Goal: Task Accomplishment & Management: Use online tool/utility

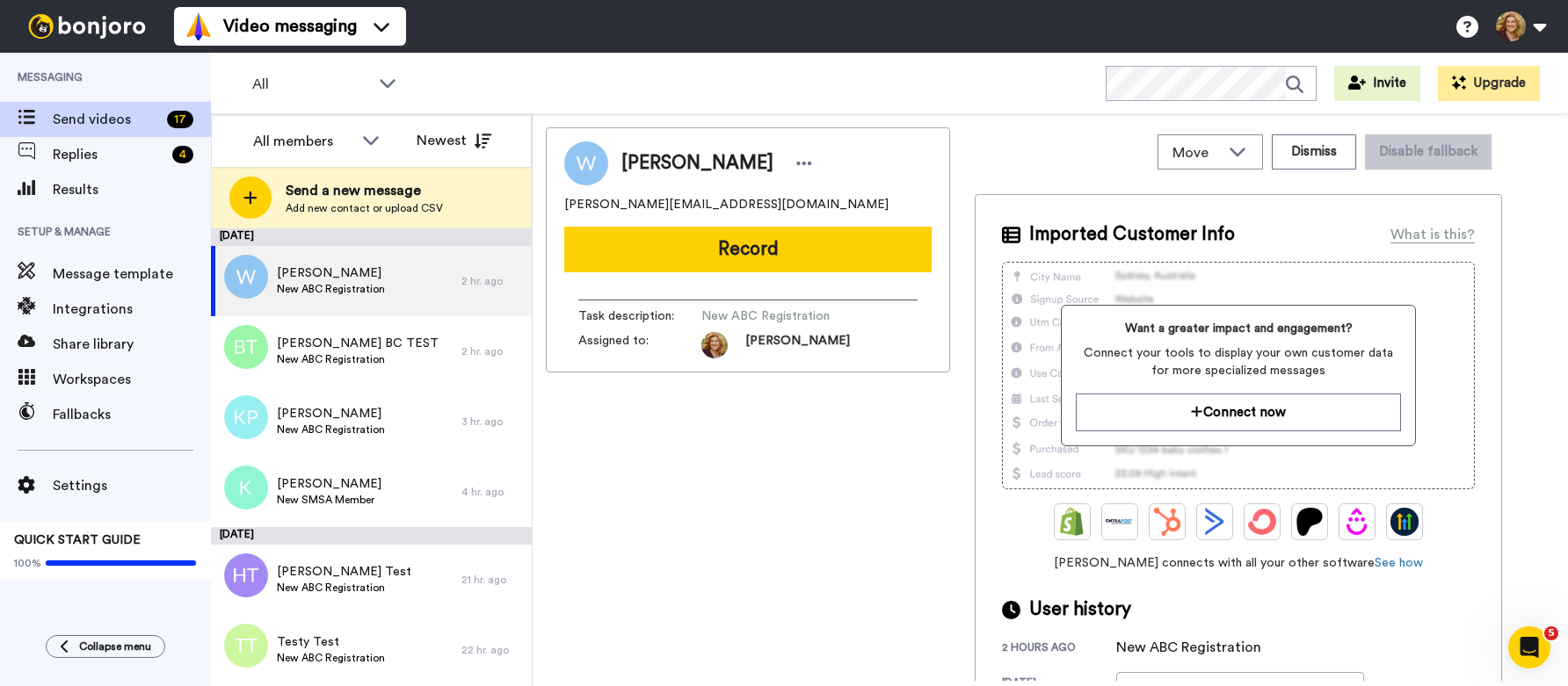
click at [545, 8] on div "Video messaging Switch to Video messaging Testimonials Settings Discover Help &…" at bounding box center [871, 26] width 1394 height 53
click at [138, 270] on span "Message template" at bounding box center [132, 274] width 158 height 21
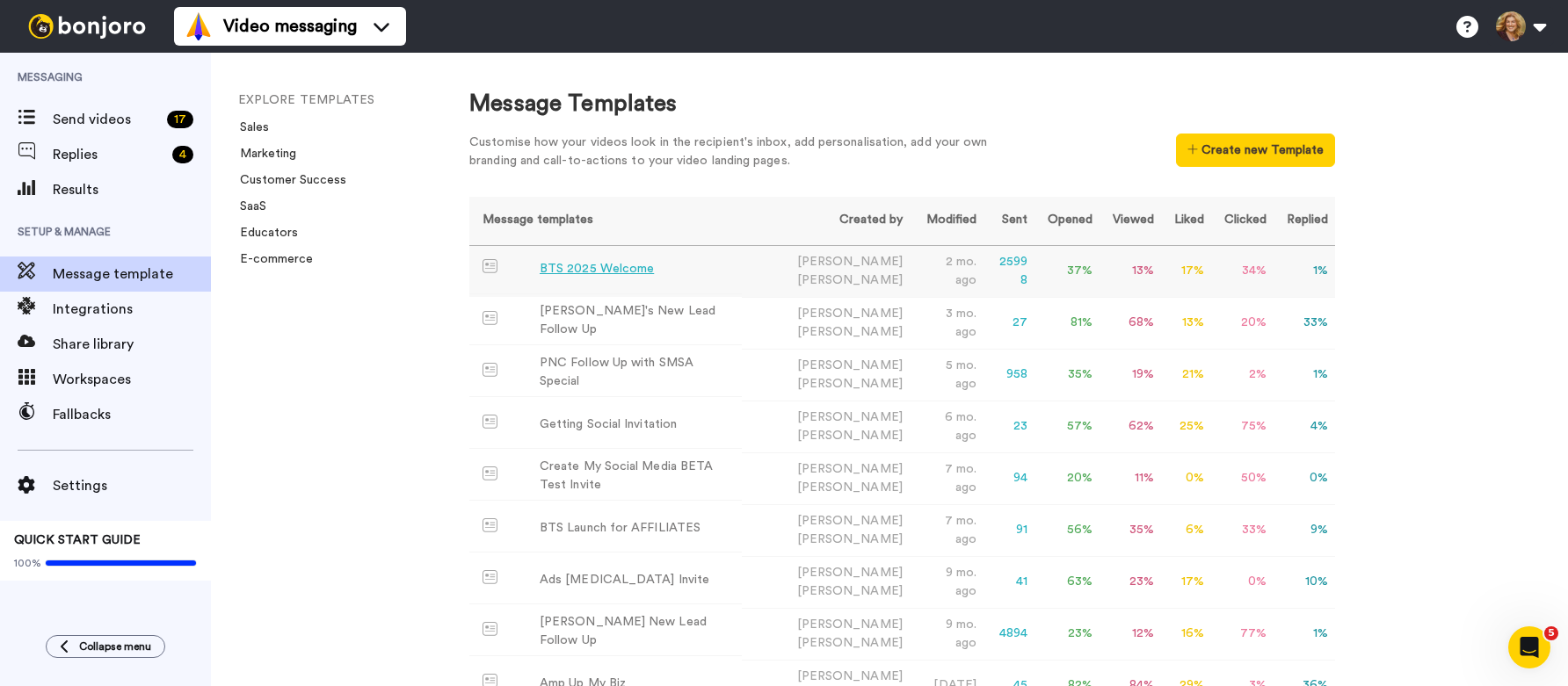
click at [607, 270] on div "BTS 2025 Welcome" at bounding box center [596, 268] width 114 height 18
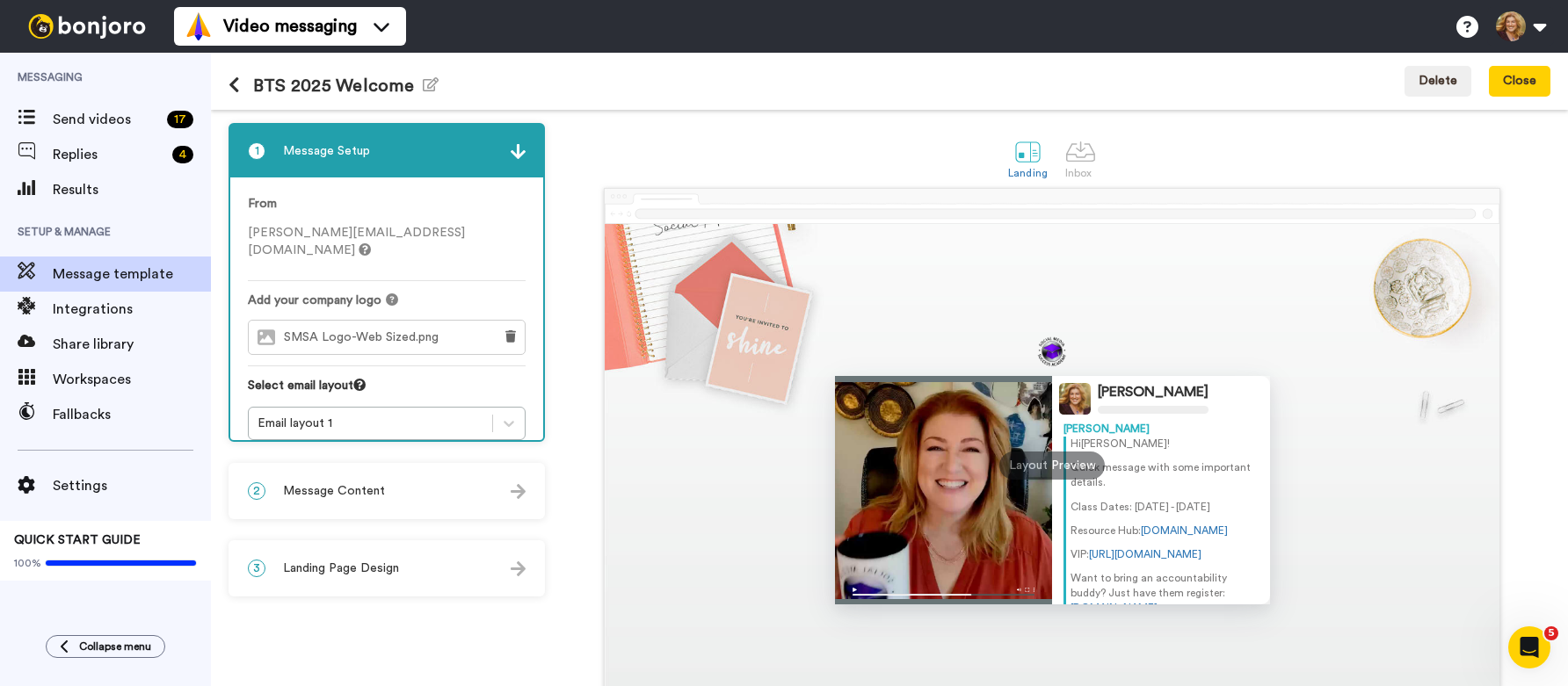
click at [369, 495] on span "Message Content" at bounding box center [334, 491] width 102 height 17
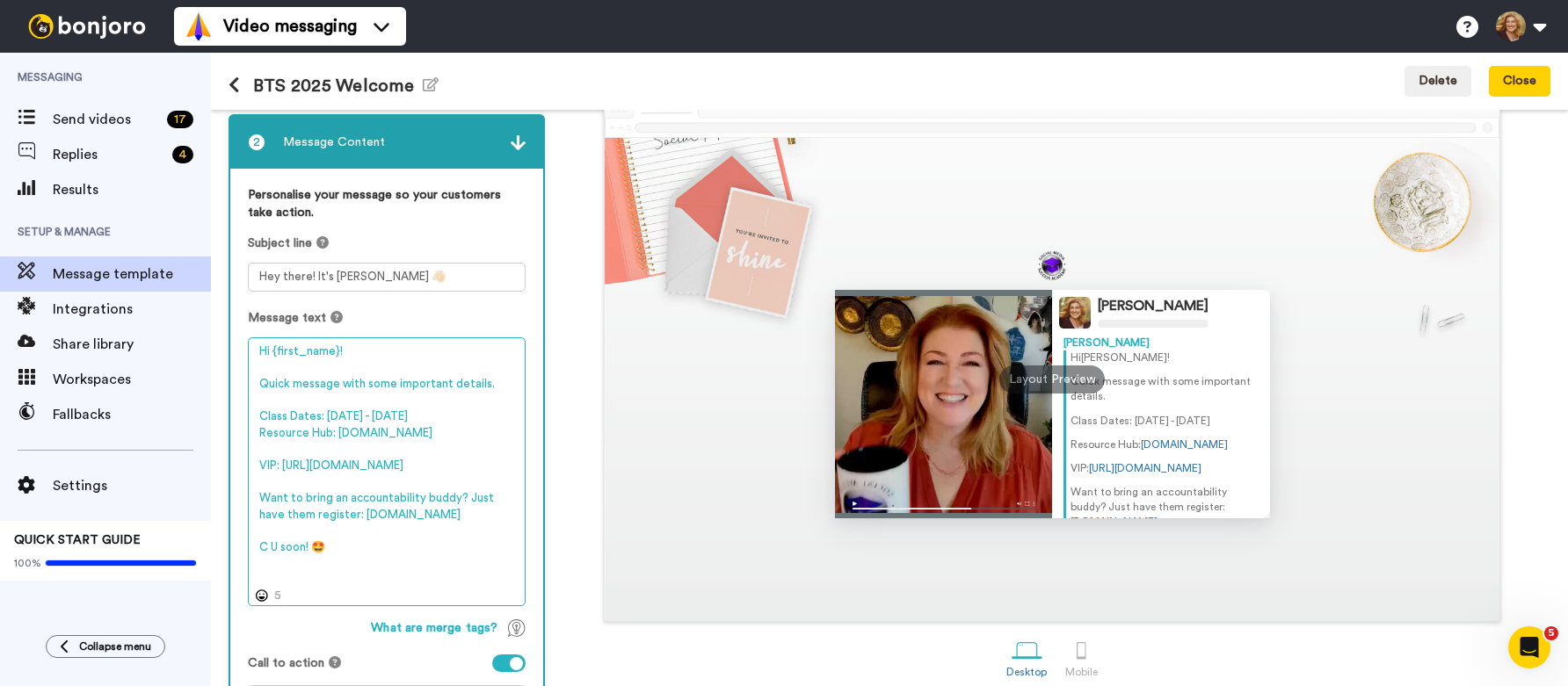
scroll to position [70, 0]
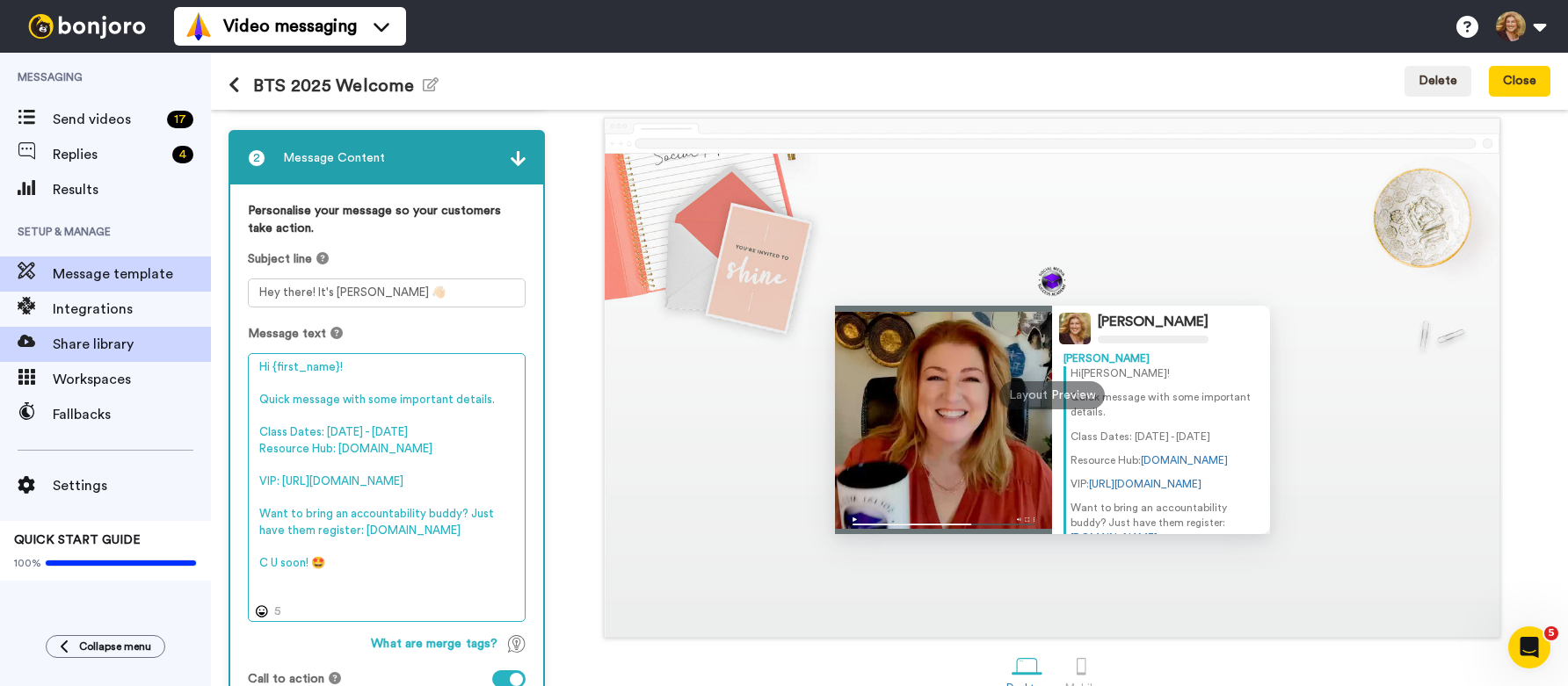
drag, startPoint x: 358, startPoint y: 423, endPoint x: 198, endPoint y: 342, distance: 179.3
click at [198, 342] on div "Messaging Send videos 17 Replies 4 Results Setup & Manage Message template Inte…" at bounding box center [784, 369] width 1568 height 634
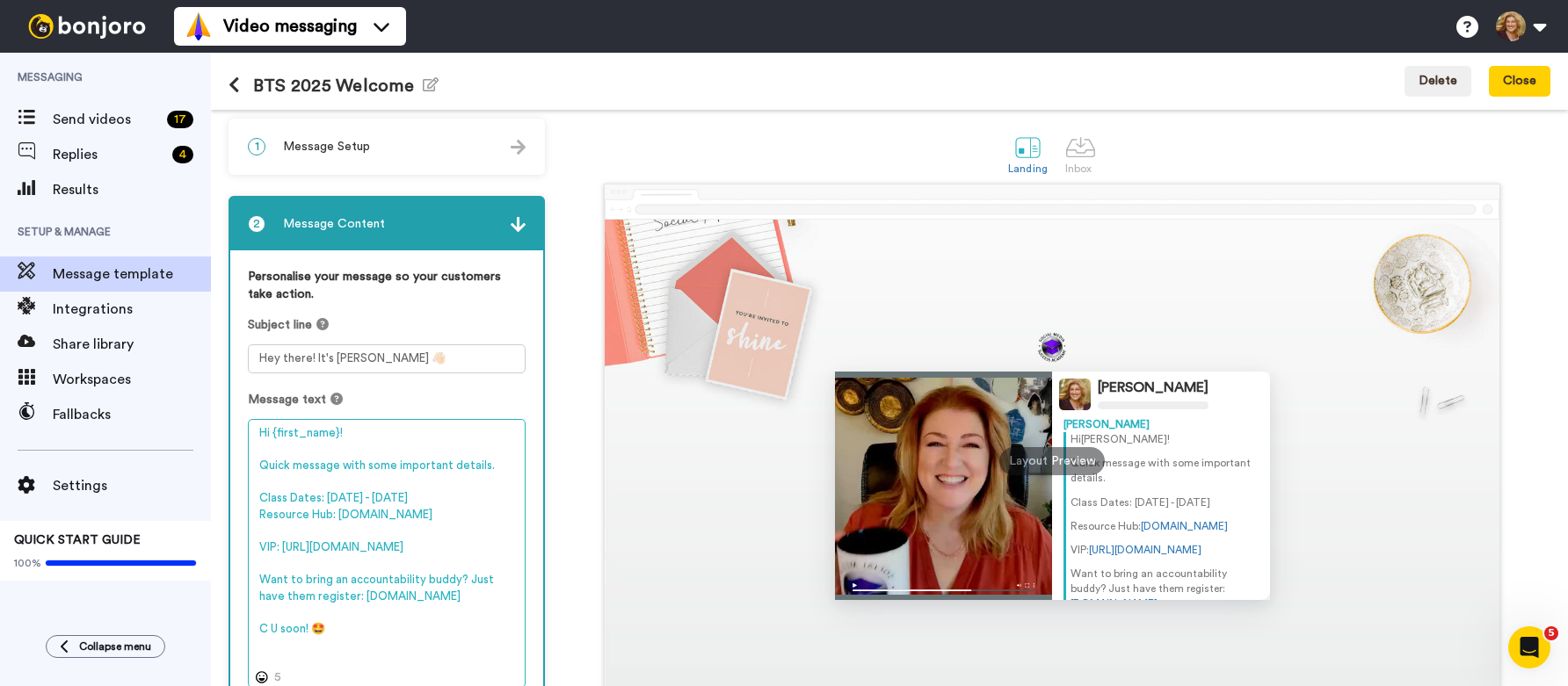
scroll to position [0, 0]
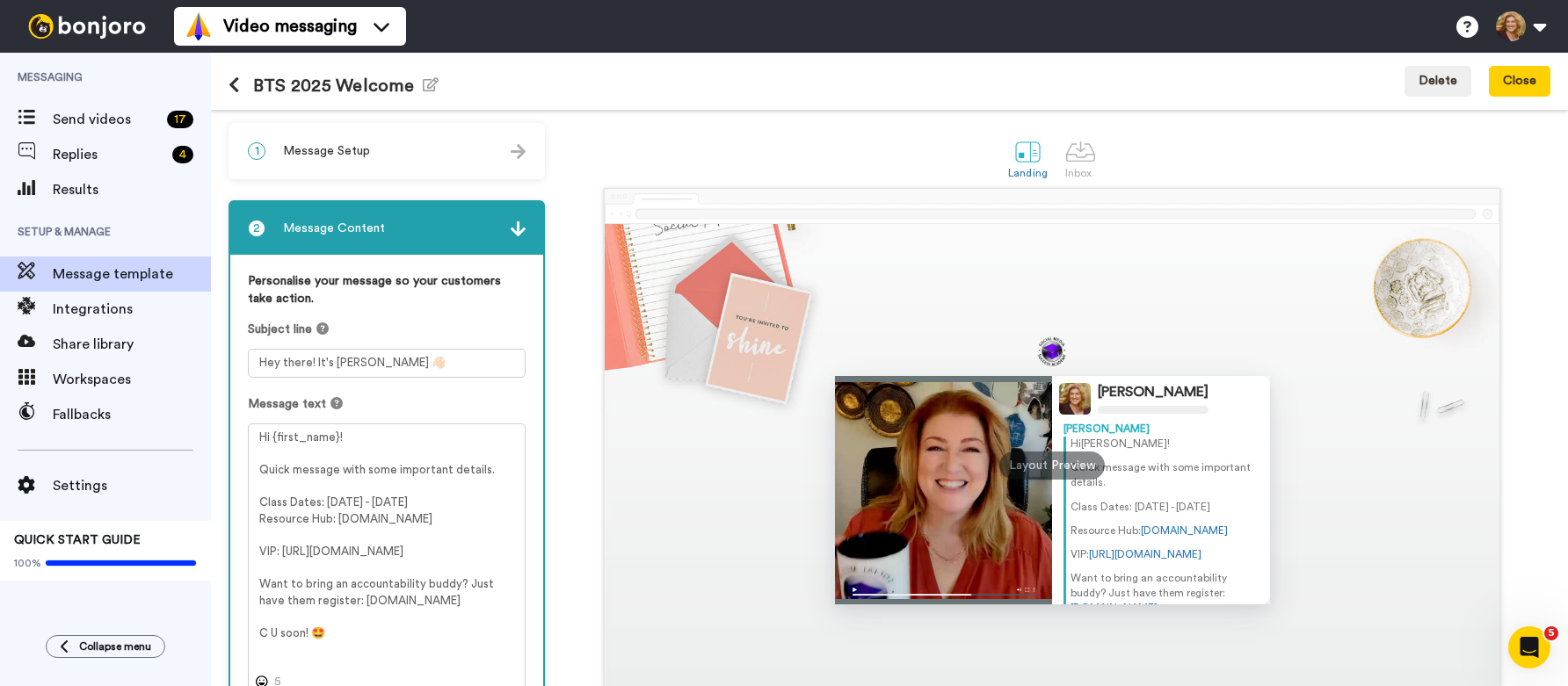
click at [232, 82] on icon at bounding box center [235, 85] width 12 height 17
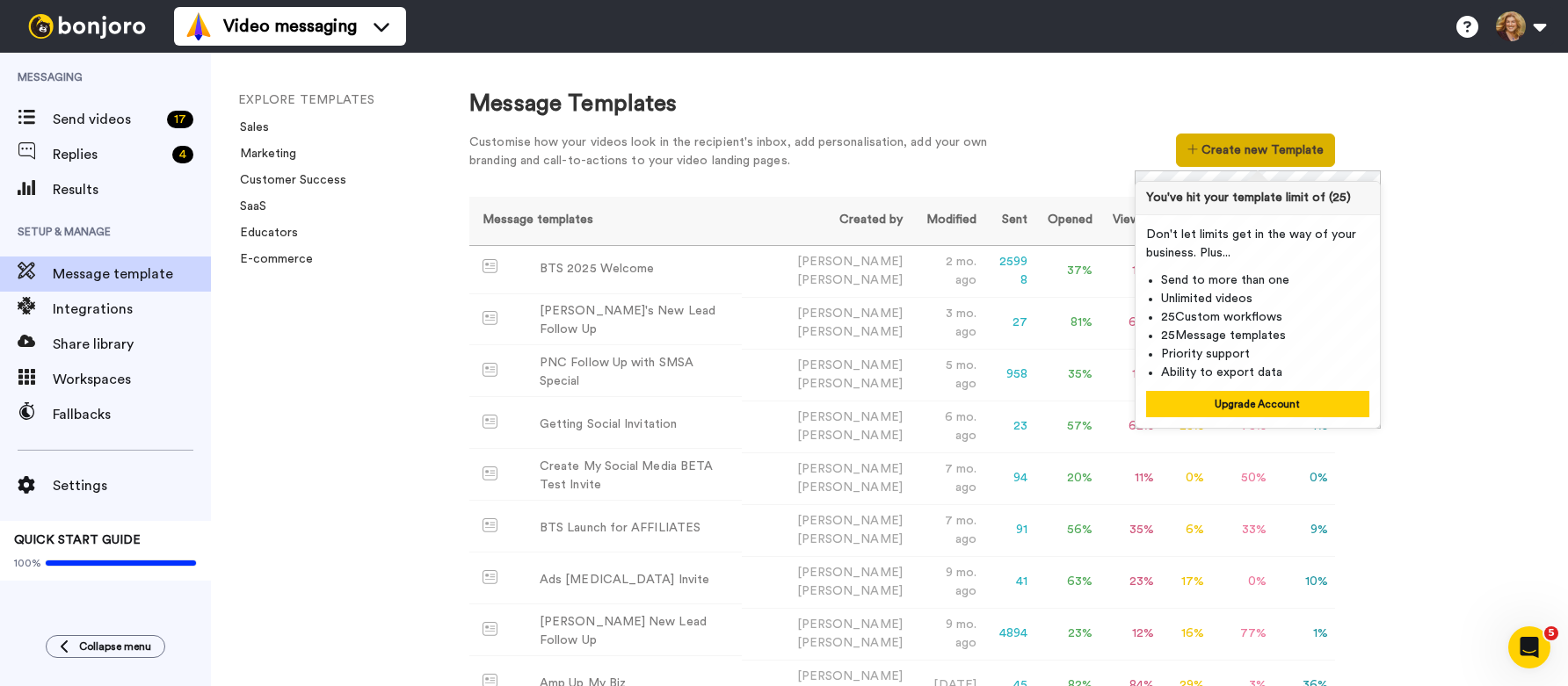
click at [1250, 147] on button "Create new Template" at bounding box center [1254, 150] width 159 height 34
click at [1063, 131] on div "Message Templates Customise how your videos look in the recipient's inbox, add …" at bounding box center [902, 133] width 866 height 91
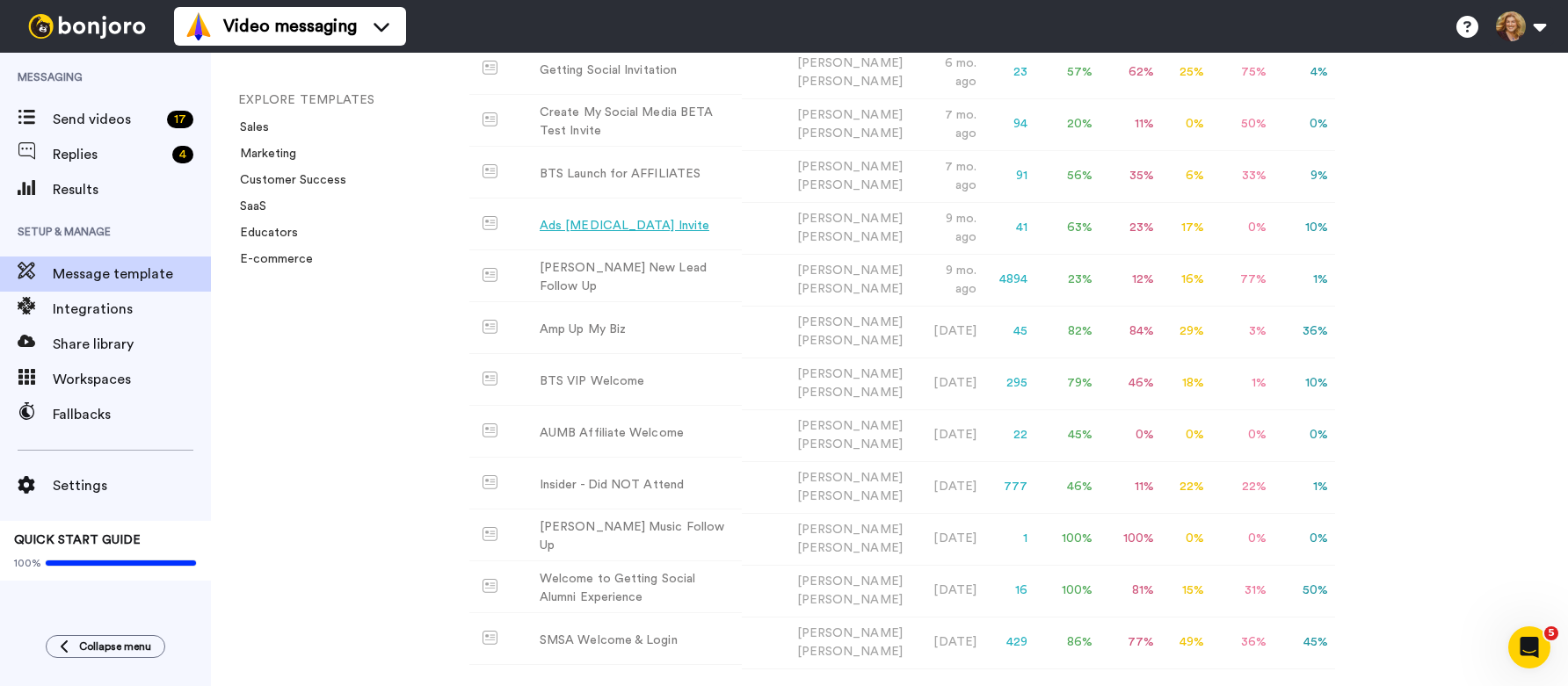
scroll to position [387, 0]
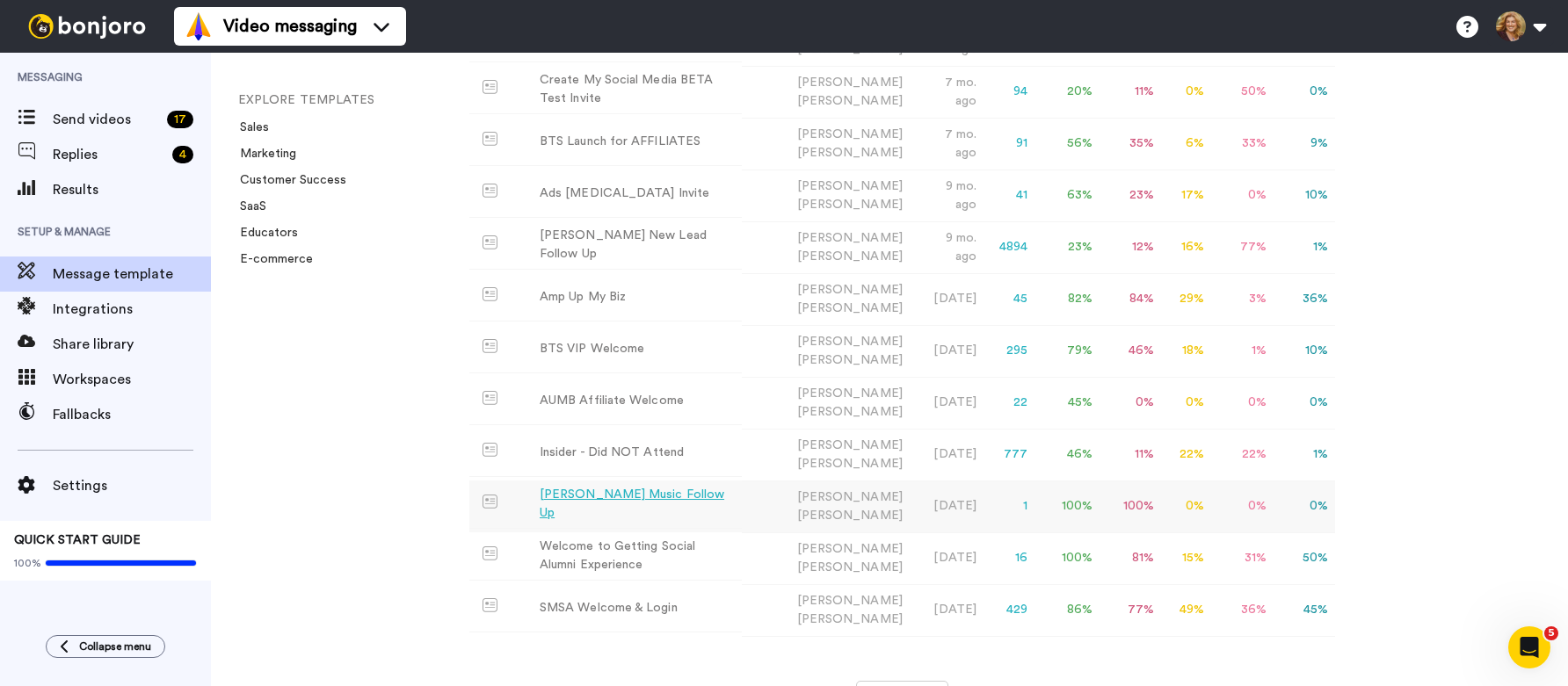
click at [624, 486] on div "Bridget Brady Music Follow Up" at bounding box center [637, 504] width 195 height 37
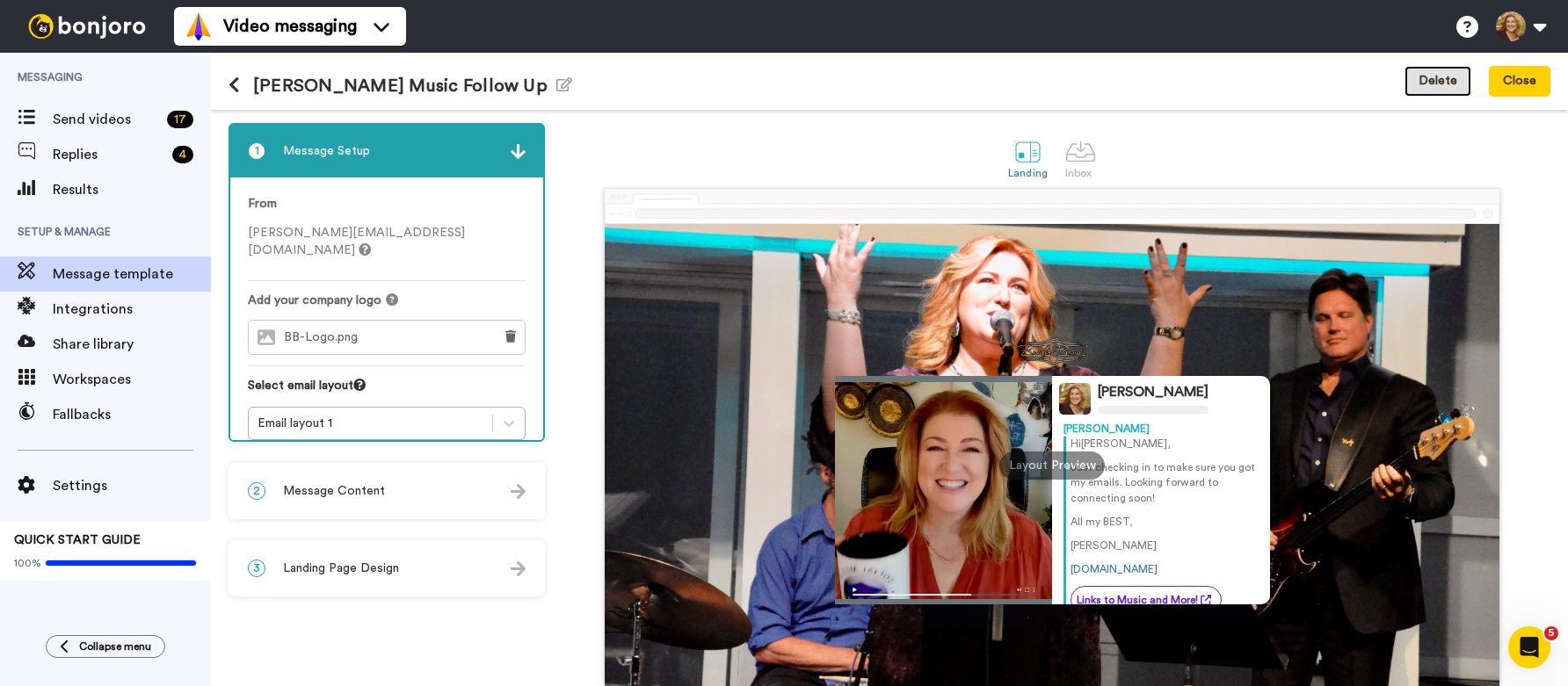
click at [1445, 80] on button "Delete" at bounding box center [1437, 82] width 66 height 32
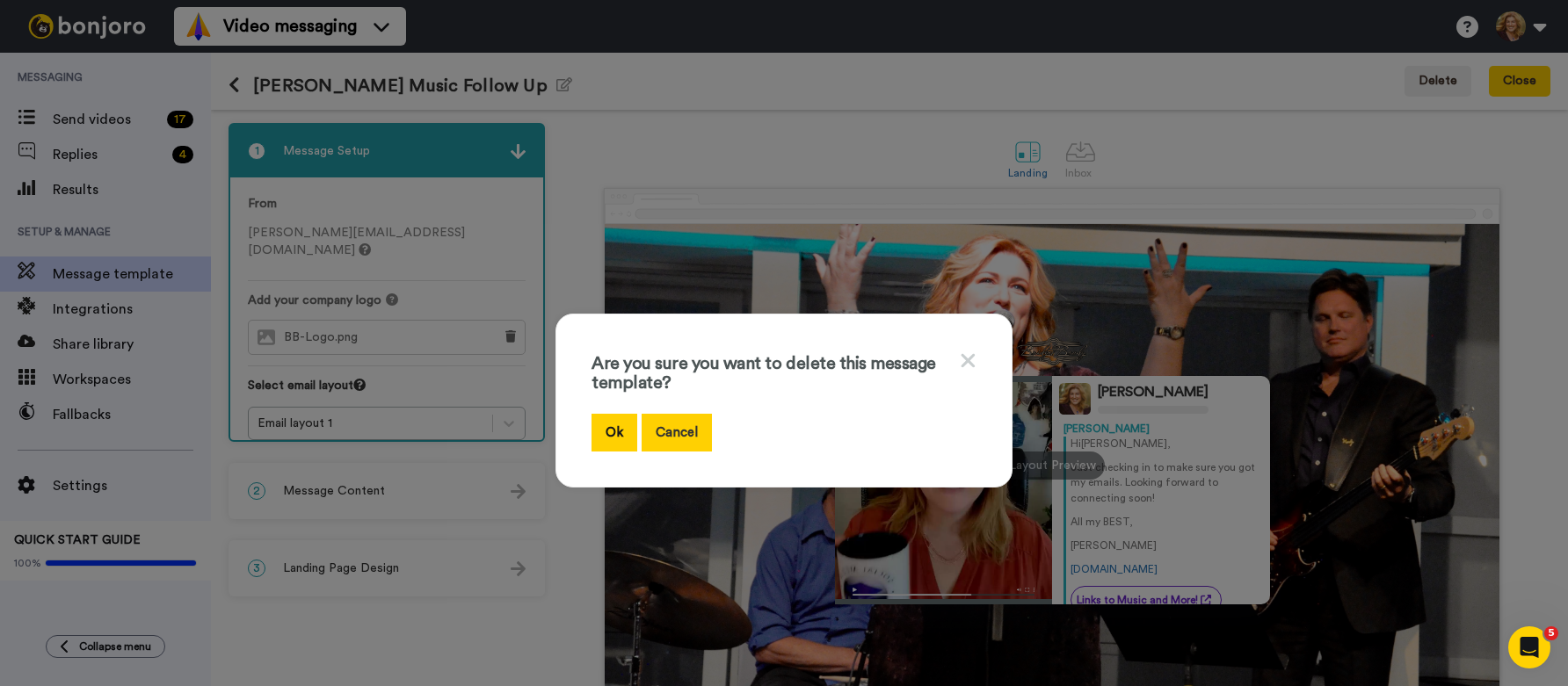
click at [670, 426] on button "Cancel" at bounding box center [676, 432] width 70 height 38
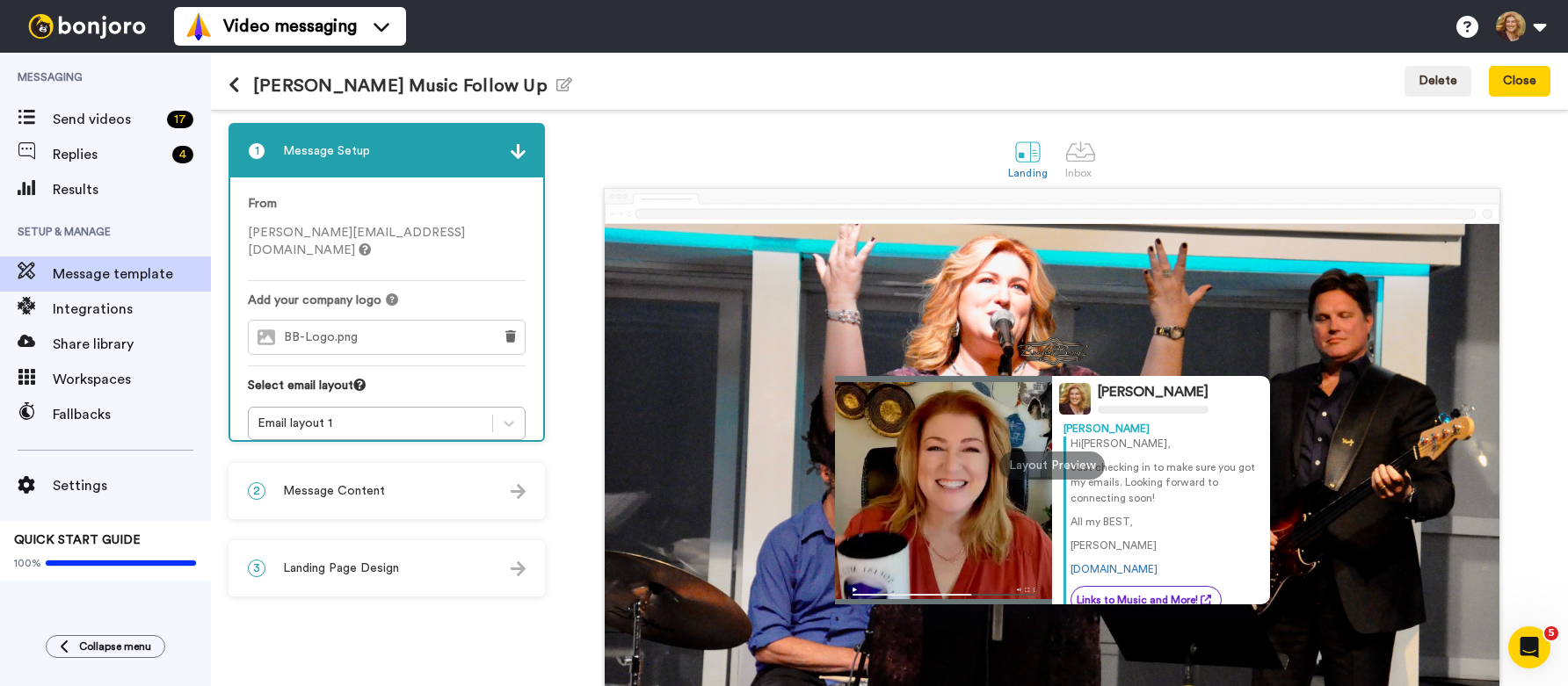
click at [235, 87] on icon at bounding box center [235, 85] width 12 height 17
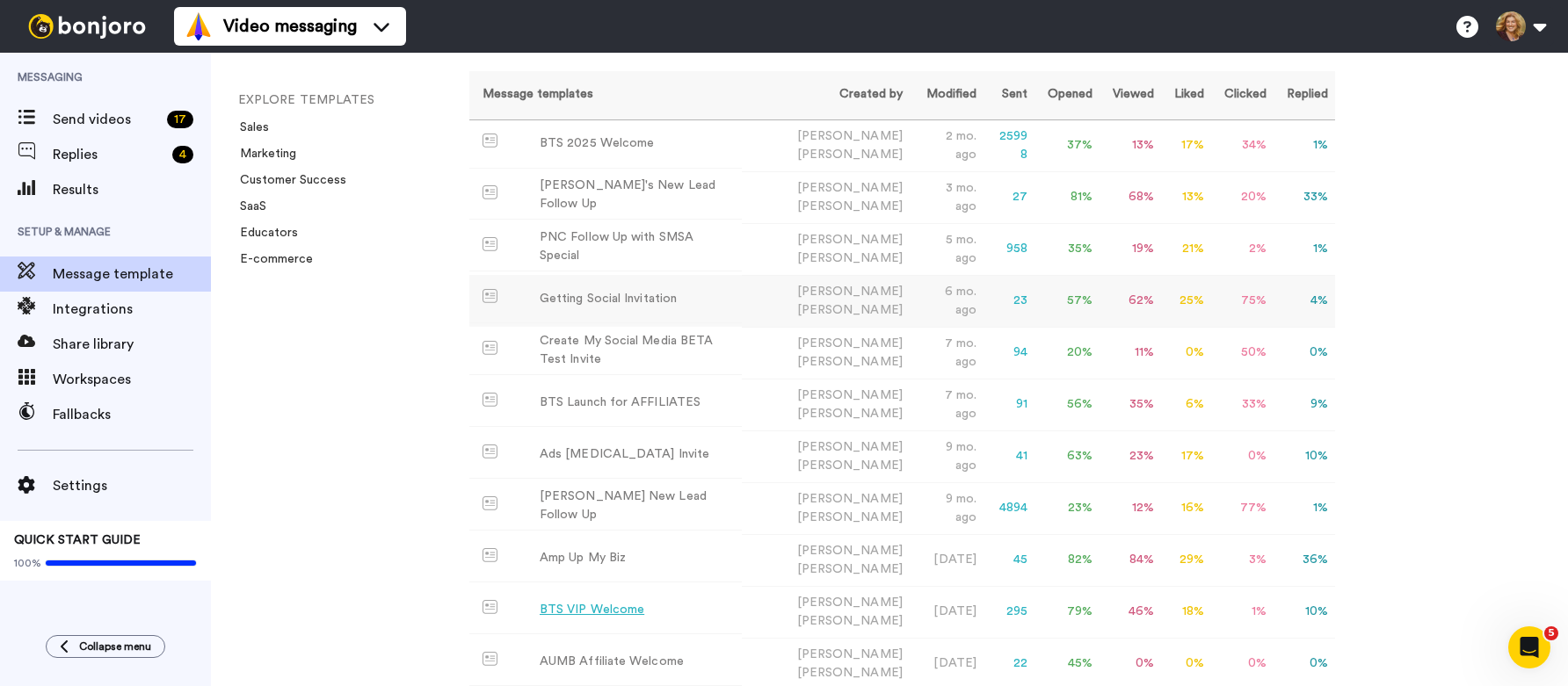
scroll to position [387, 0]
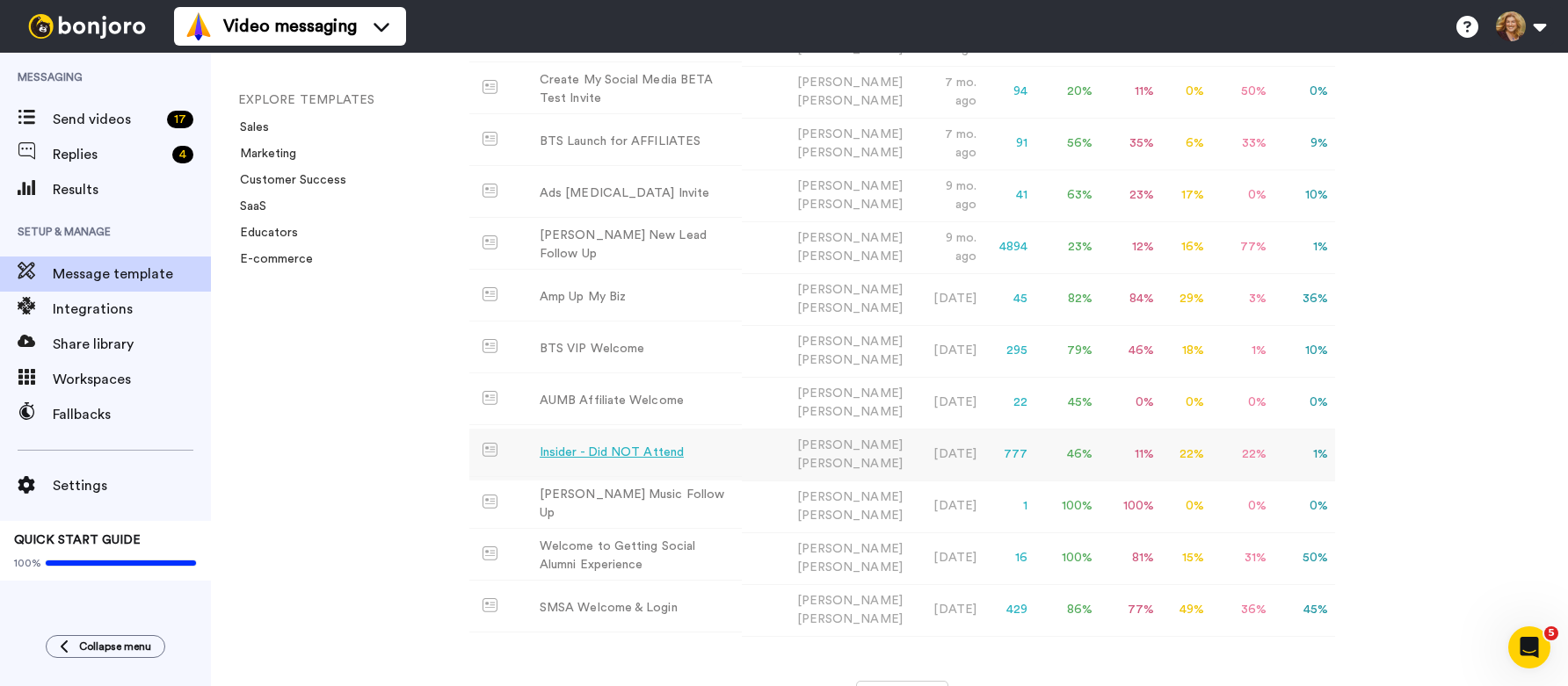
click at [620, 444] on div "Insider - Did NOT Attend" at bounding box center [612, 452] width 144 height 18
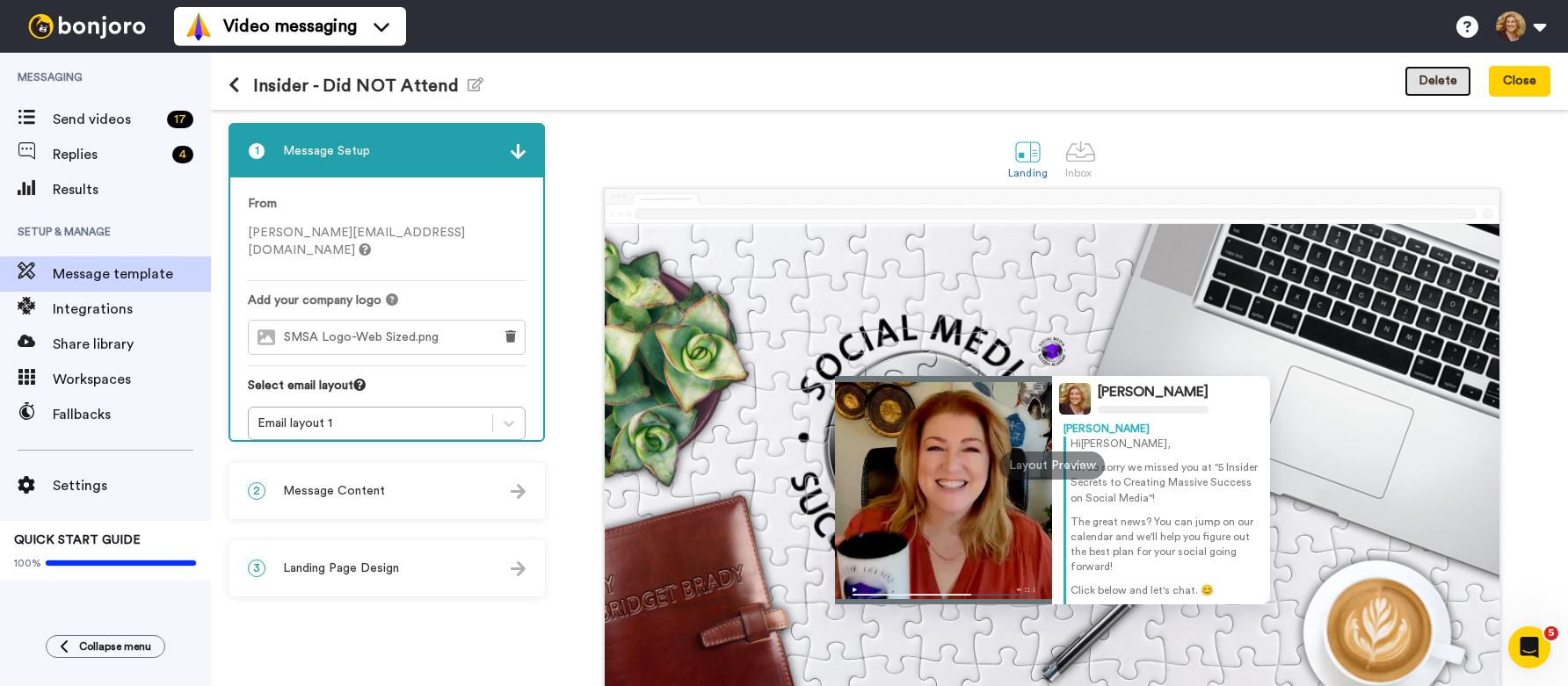
click at [1436, 85] on button "Delete" at bounding box center [1437, 82] width 66 height 32
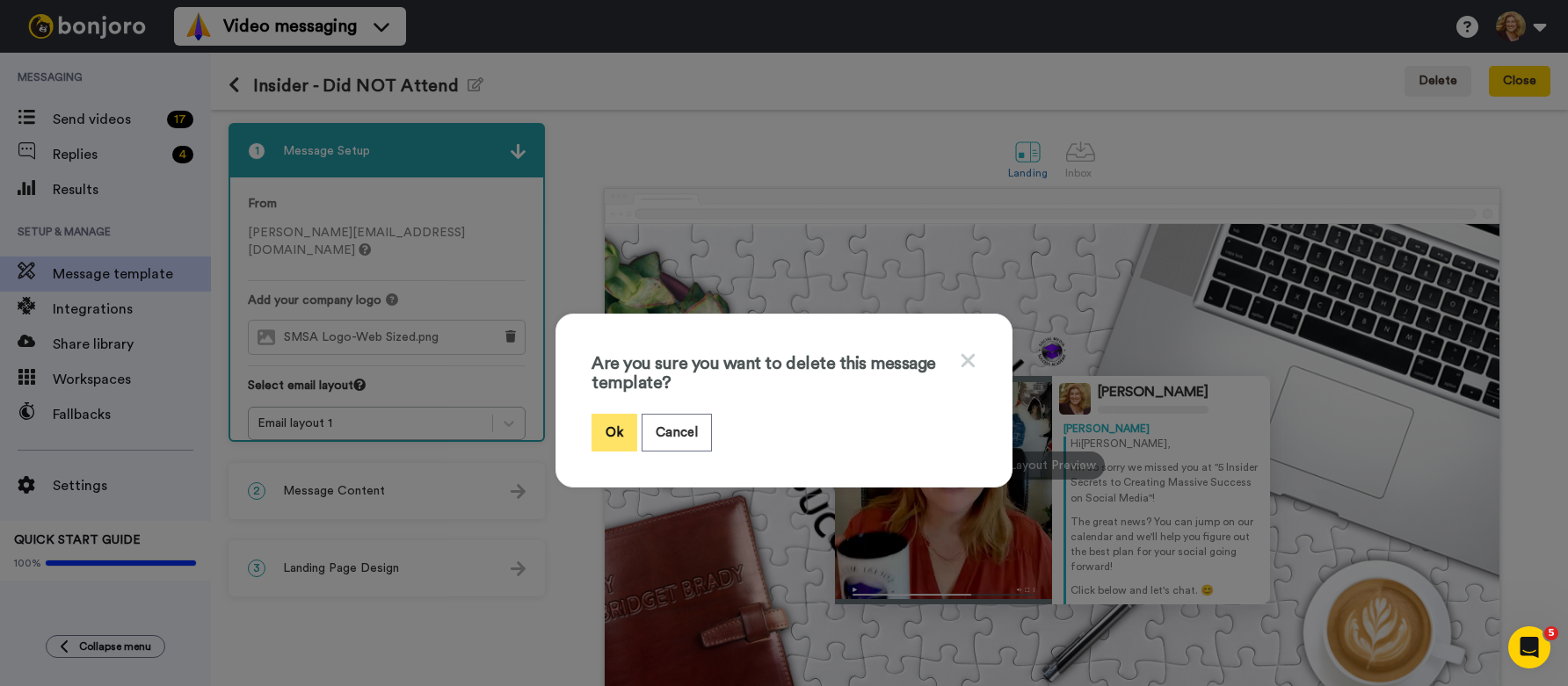
click at [599, 433] on button "Ok" at bounding box center [615, 432] width 46 height 38
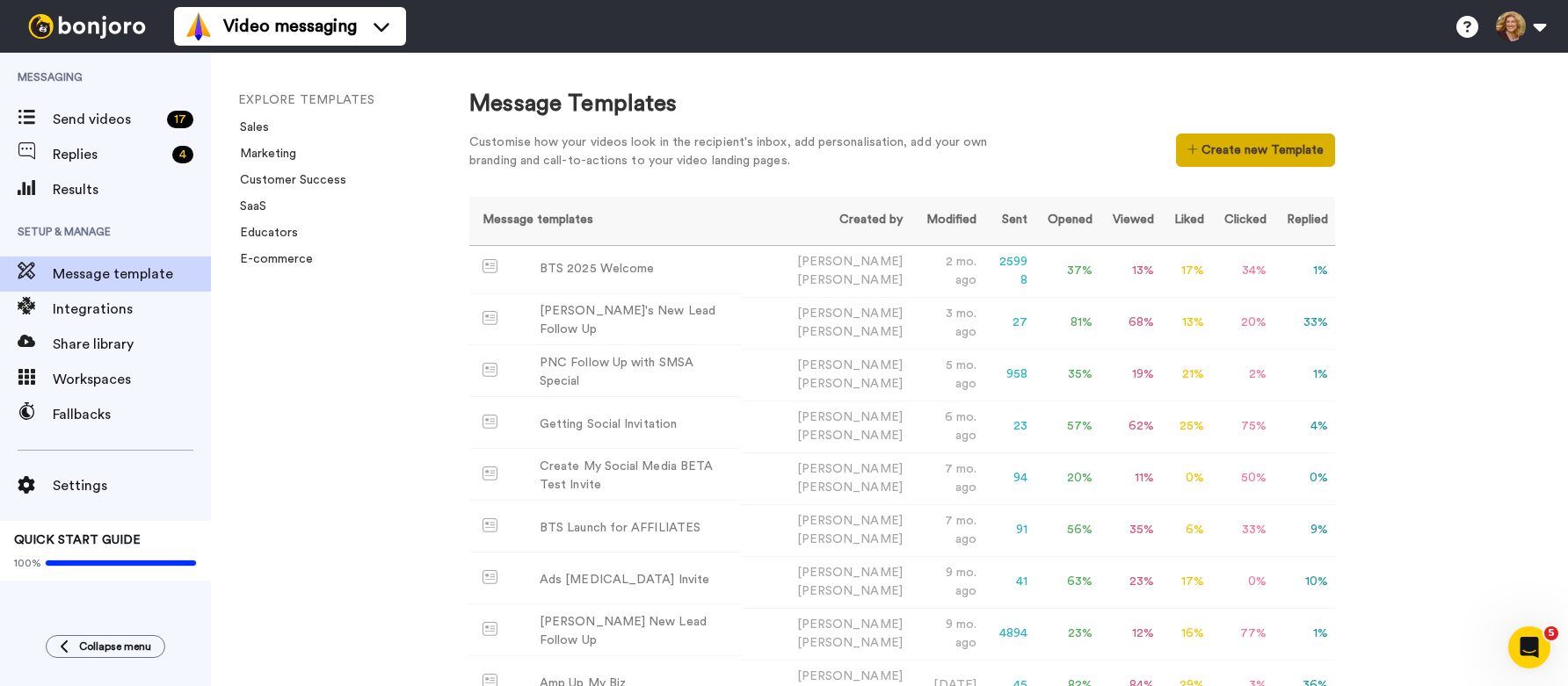
click at [1255, 153] on button "Create new Template" at bounding box center [1254, 150] width 159 height 34
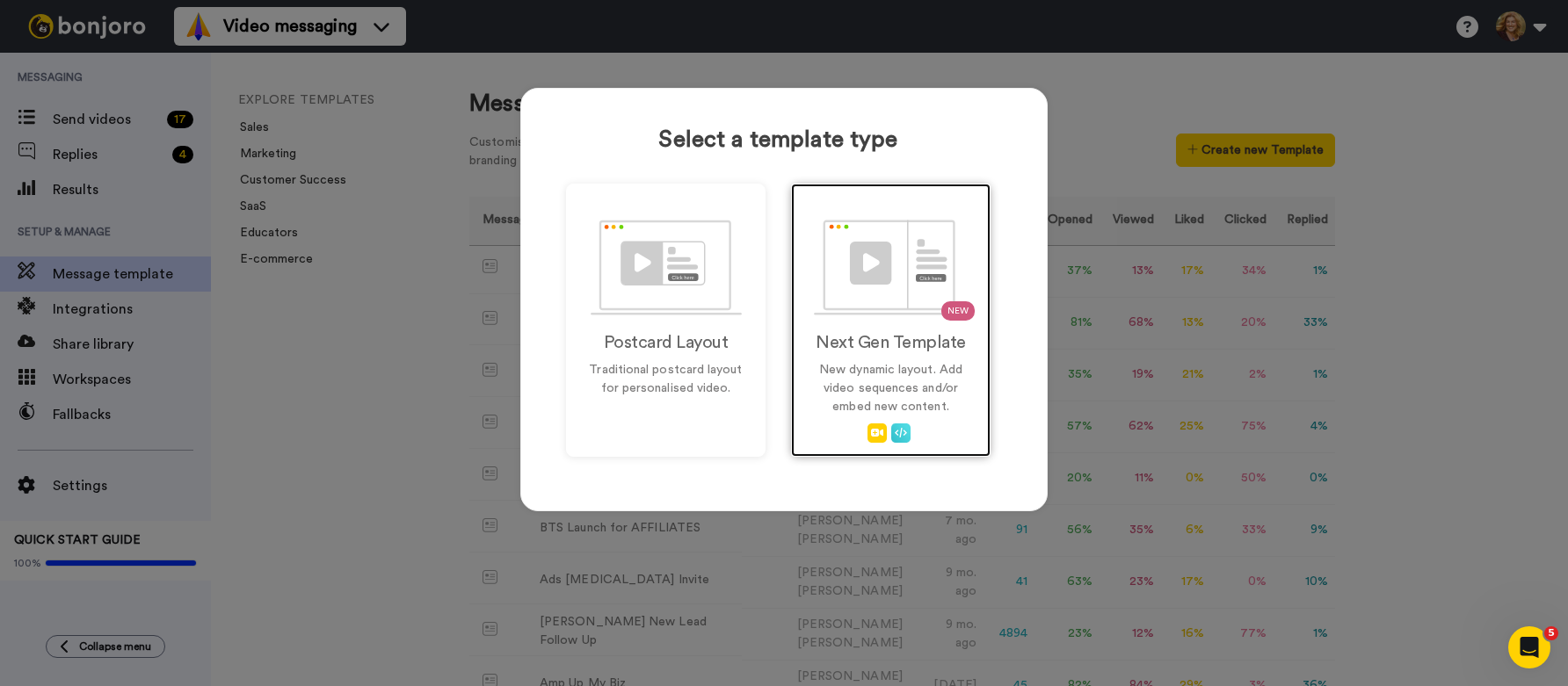
click at [882, 341] on h2 "Next Gen Template" at bounding box center [890, 343] width 163 height 19
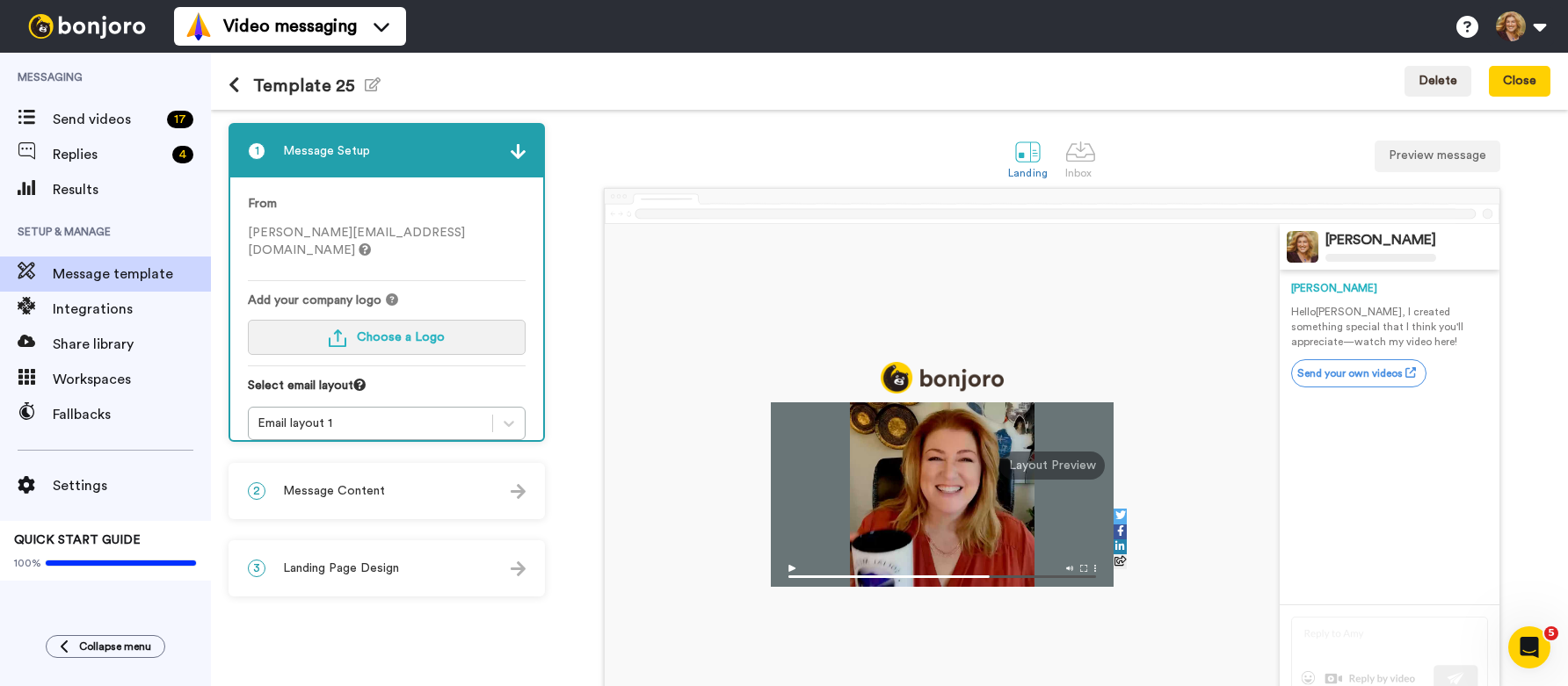
click at [400, 331] on span "Choose a Logo" at bounding box center [400, 337] width 88 height 13
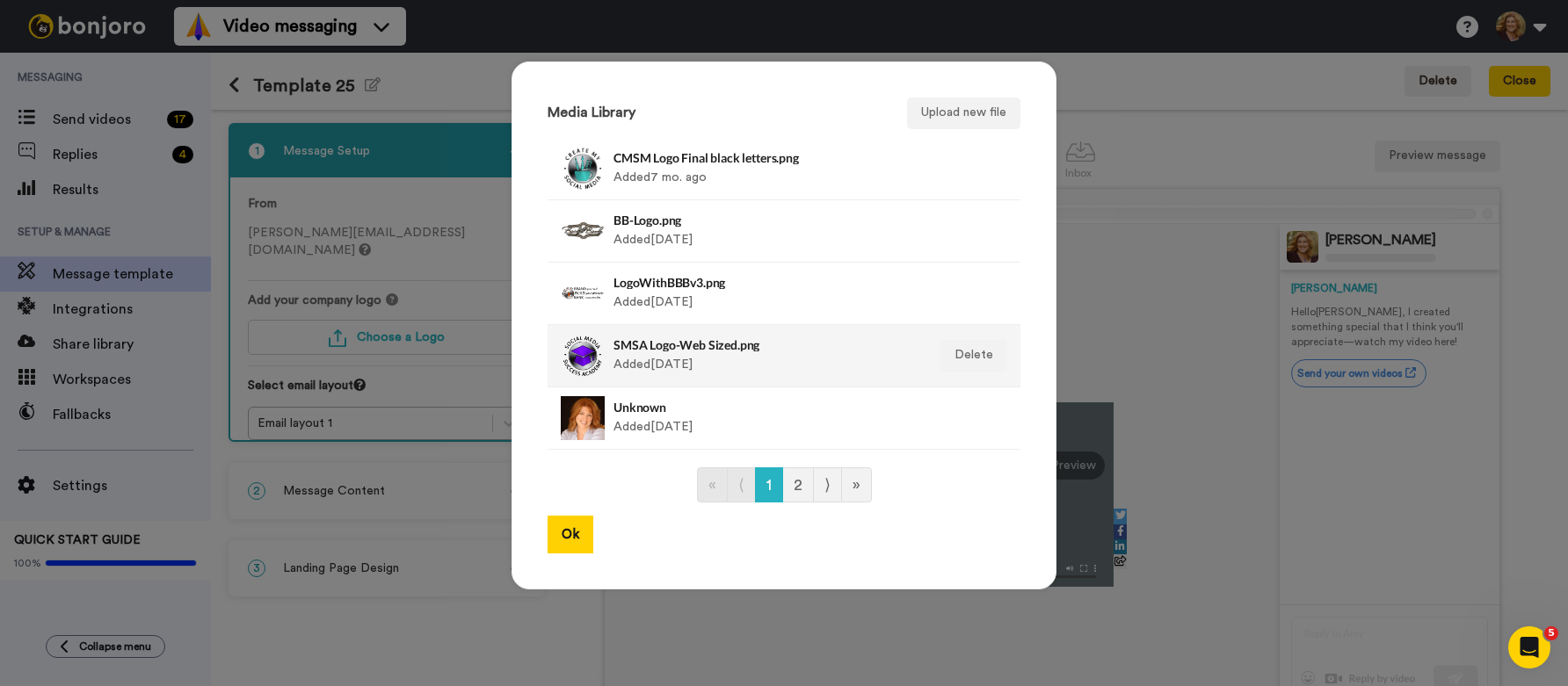
click at [773, 358] on div "SMSA Logo-Web Sized.png Added 5 yr. ago" at bounding box center [765, 356] width 303 height 44
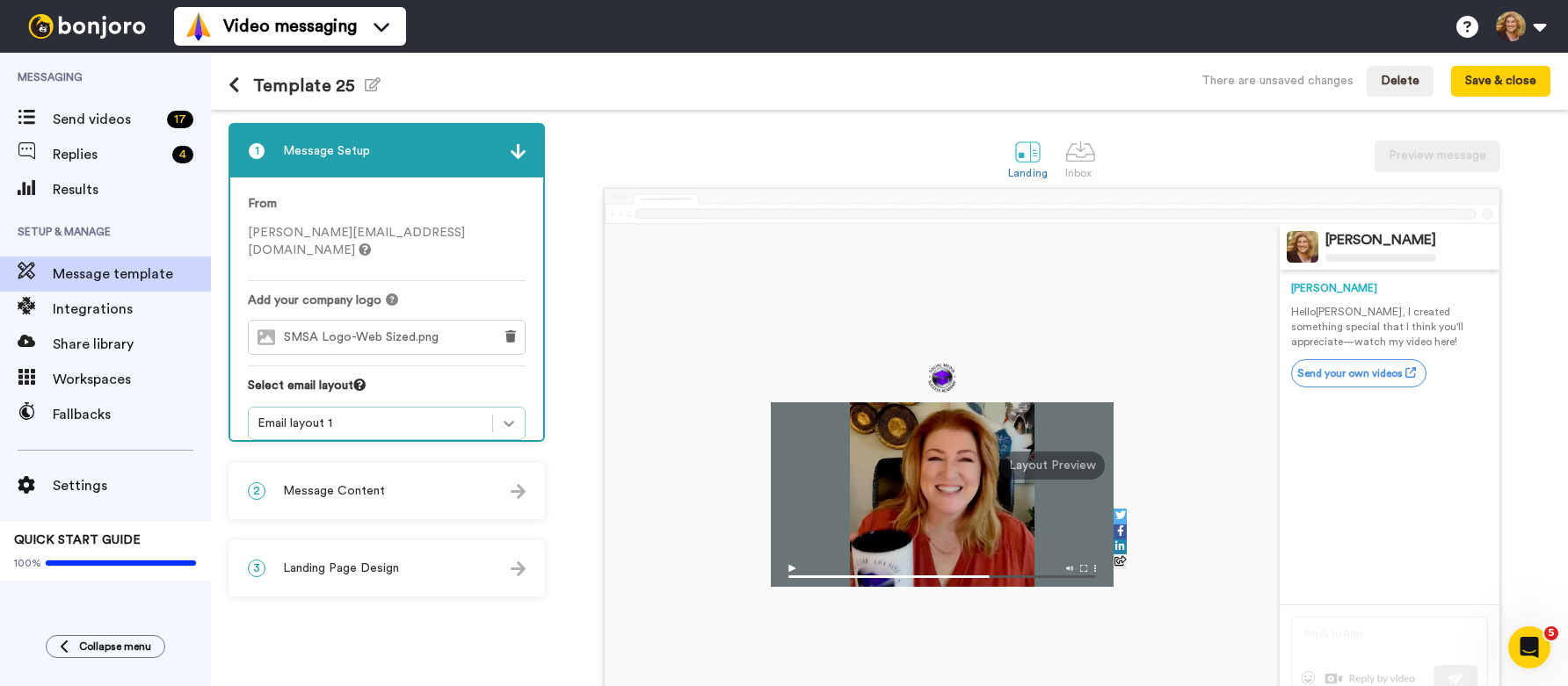
click at [513, 415] on icon at bounding box center [509, 423] width 17 height 17
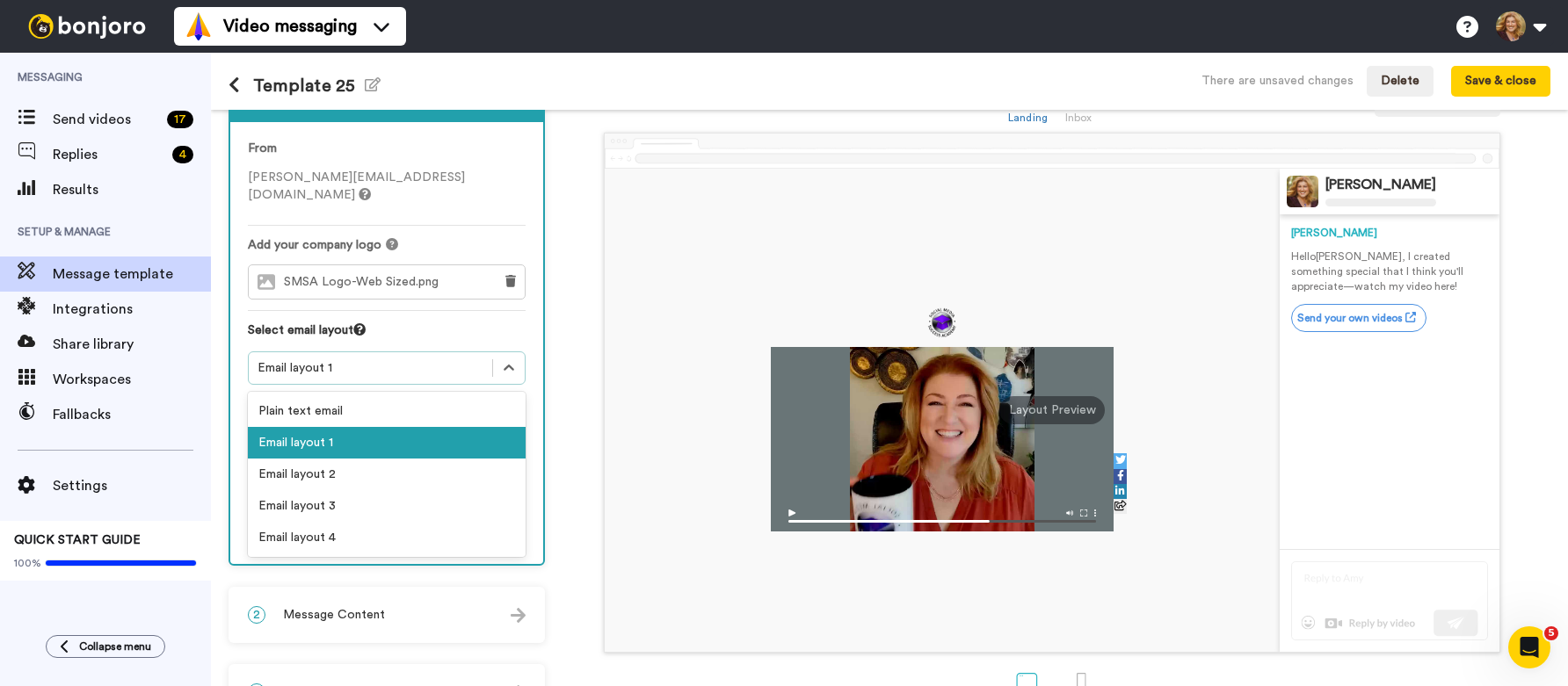
scroll to position [85, 0]
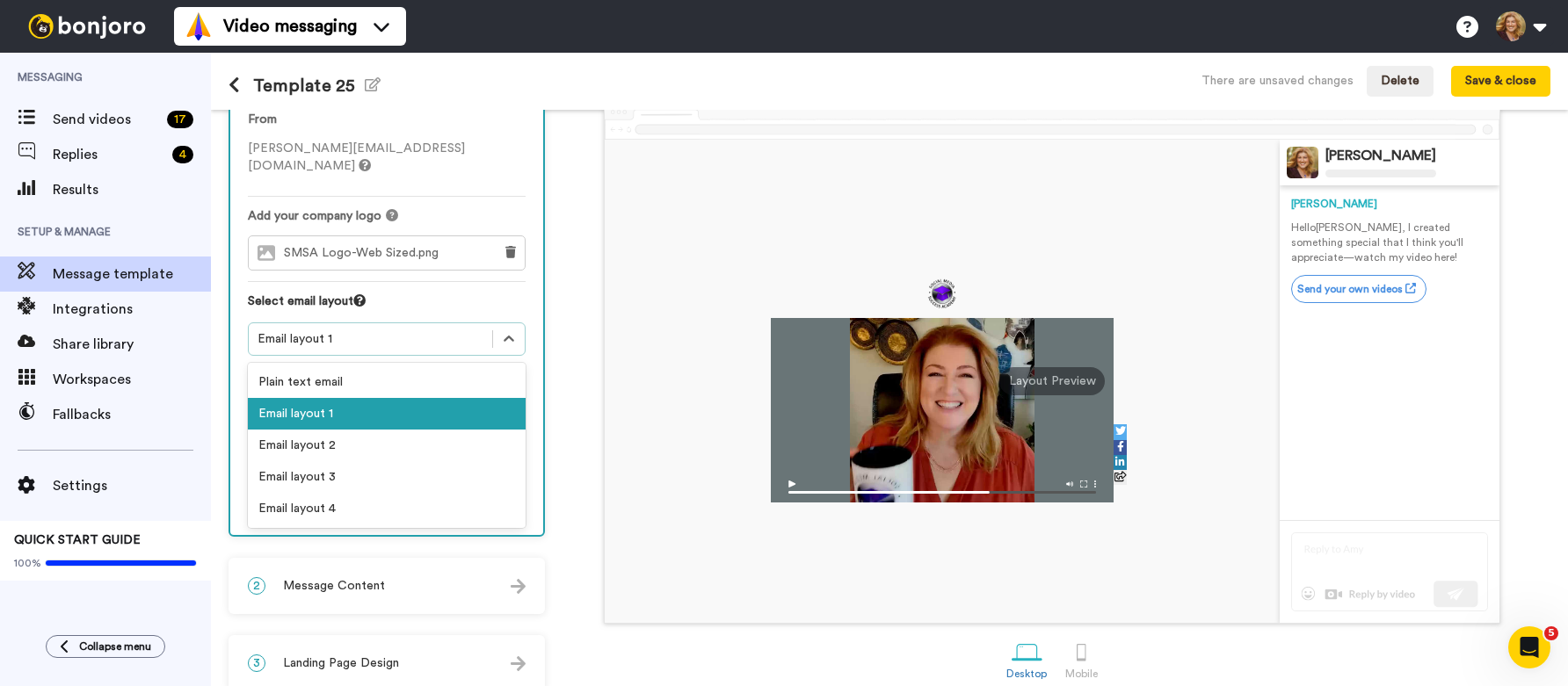
click at [554, 363] on div "Bridget Brady Bridget Hello Tom , I created something special that I think you'…" at bounding box center [1051, 364] width 997 height 521
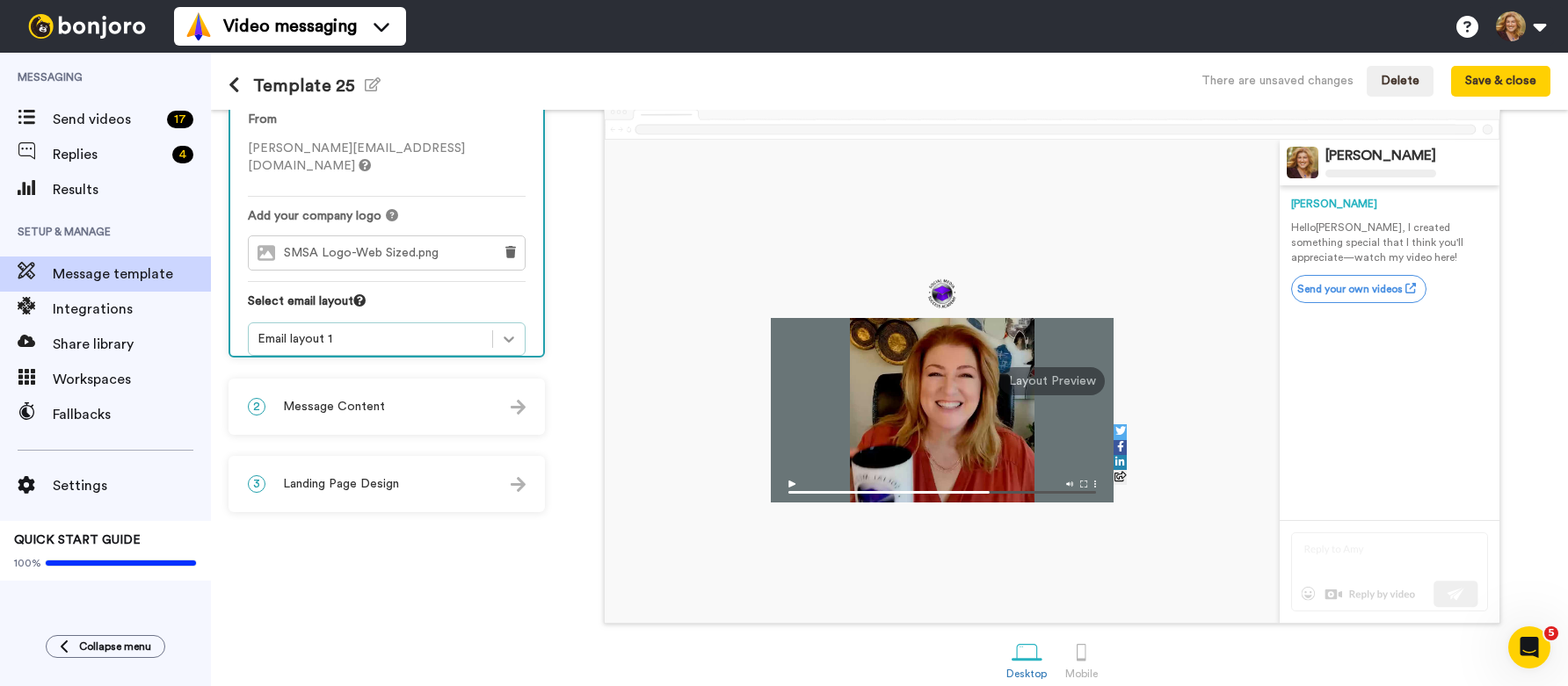
click at [508, 330] on icon at bounding box center [509, 339] width 17 height 17
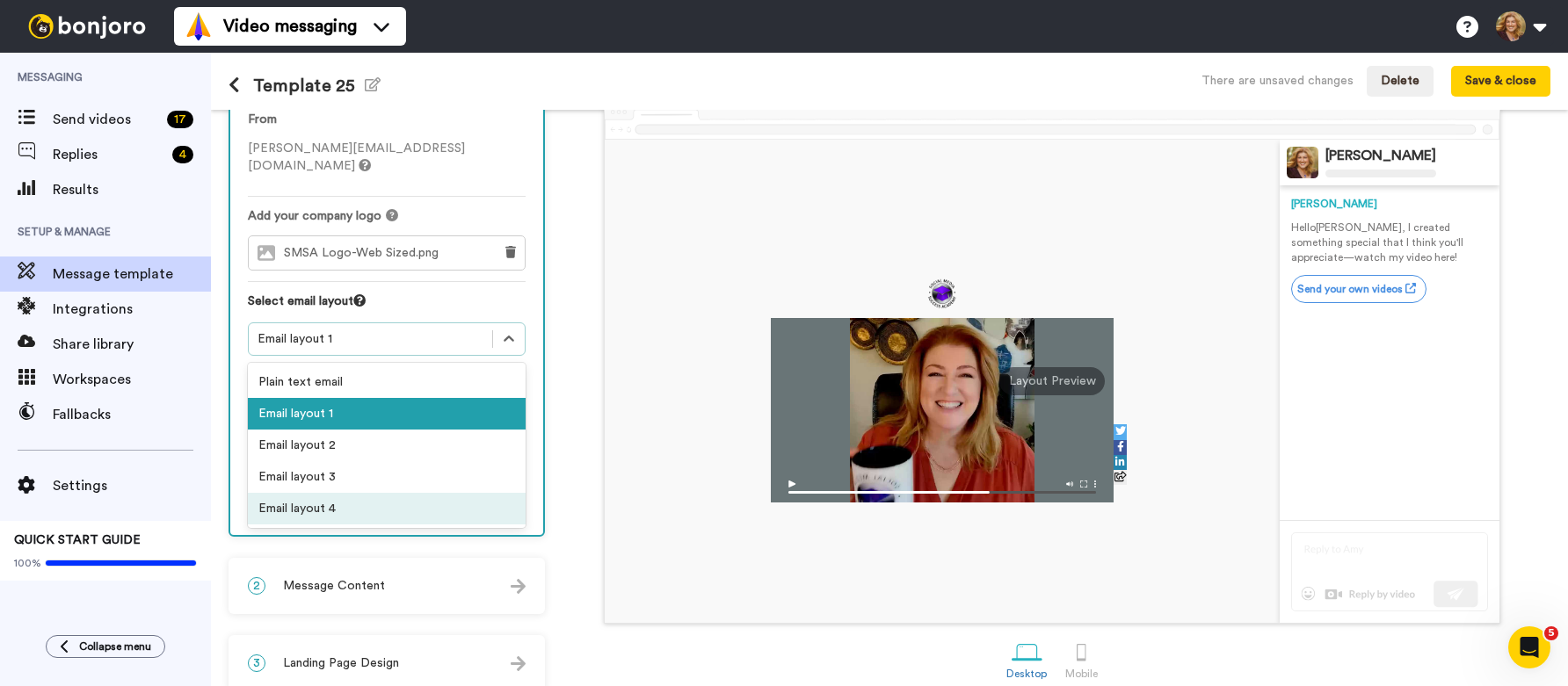
click at [555, 443] on div "Bridget Brady Bridget Hello Tom , I created something special that I think you'…" at bounding box center [1051, 364] width 997 height 521
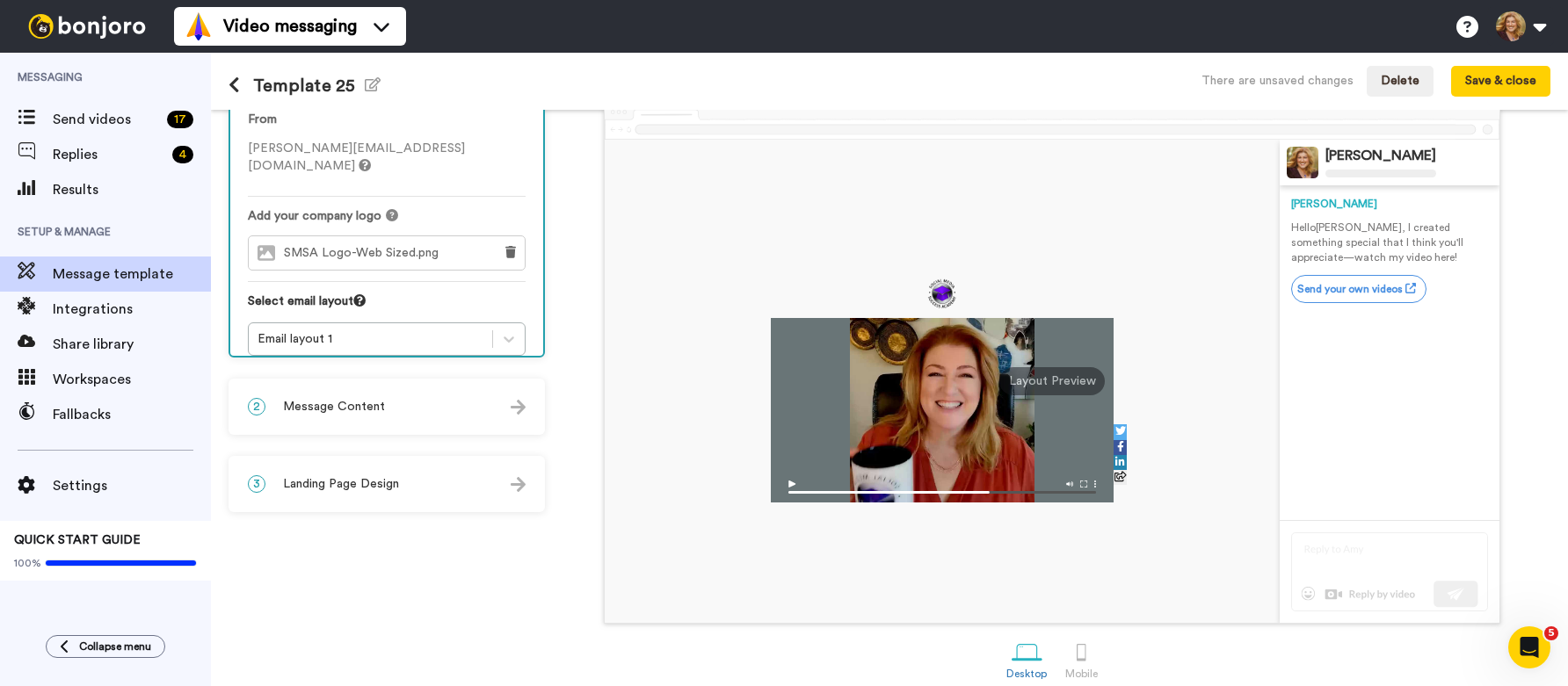
click at [431, 412] on div "2 Message Content" at bounding box center [386, 407] width 313 height 53
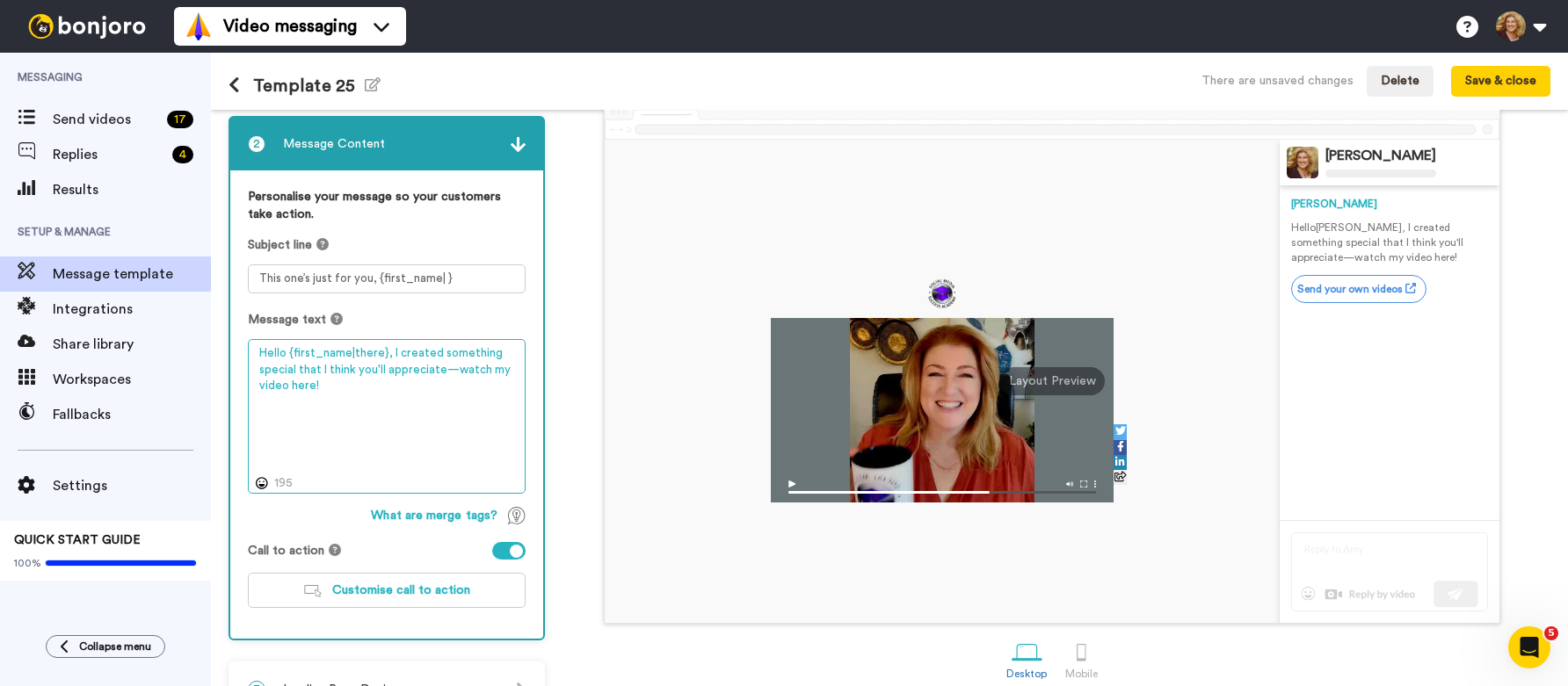
click at [341, 400] on textarea "Hello {first_name|there}, I created something special that I think you'll appre…" at bounding box center [387, 417] width 278 height 155
paste textarea "i {first_name}! Quick message with some important details. Class Dates: July 14…"
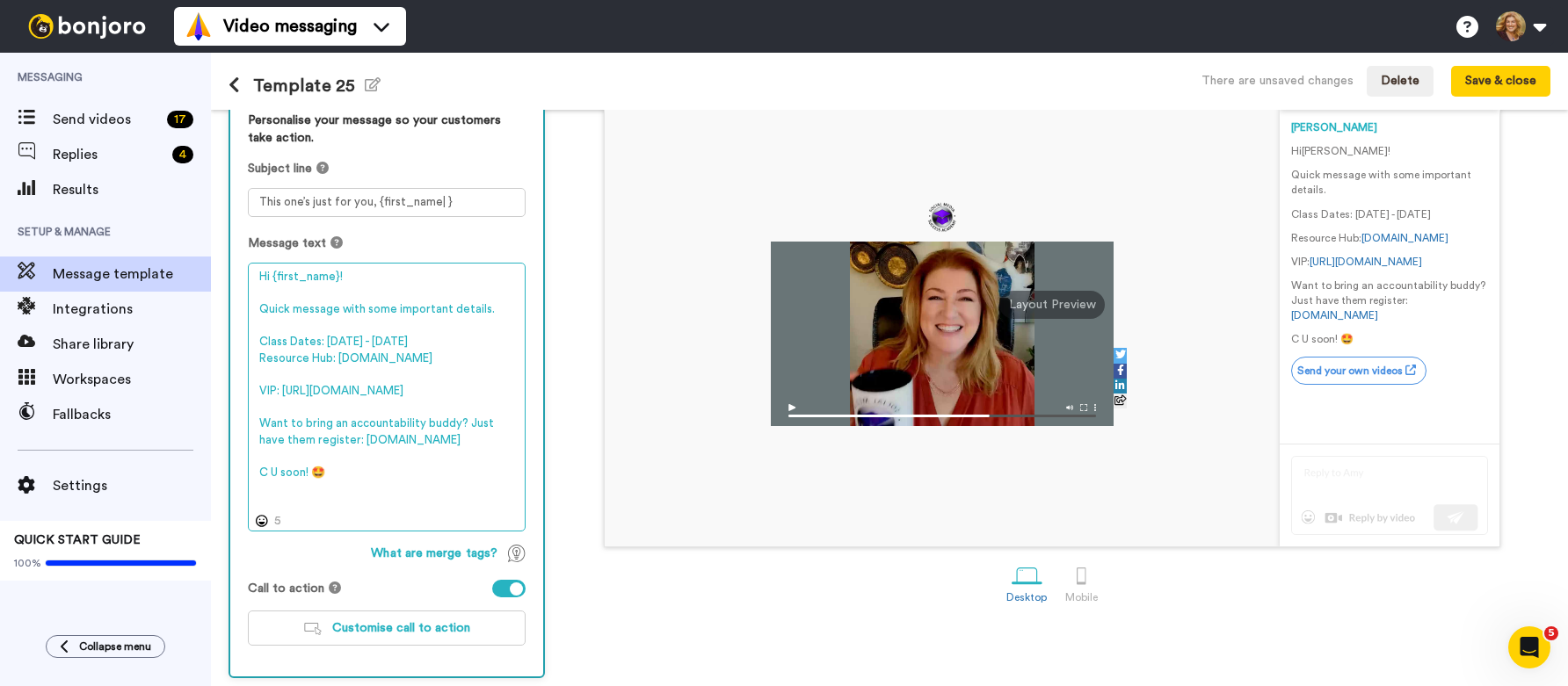
scroll to position [243, 0]
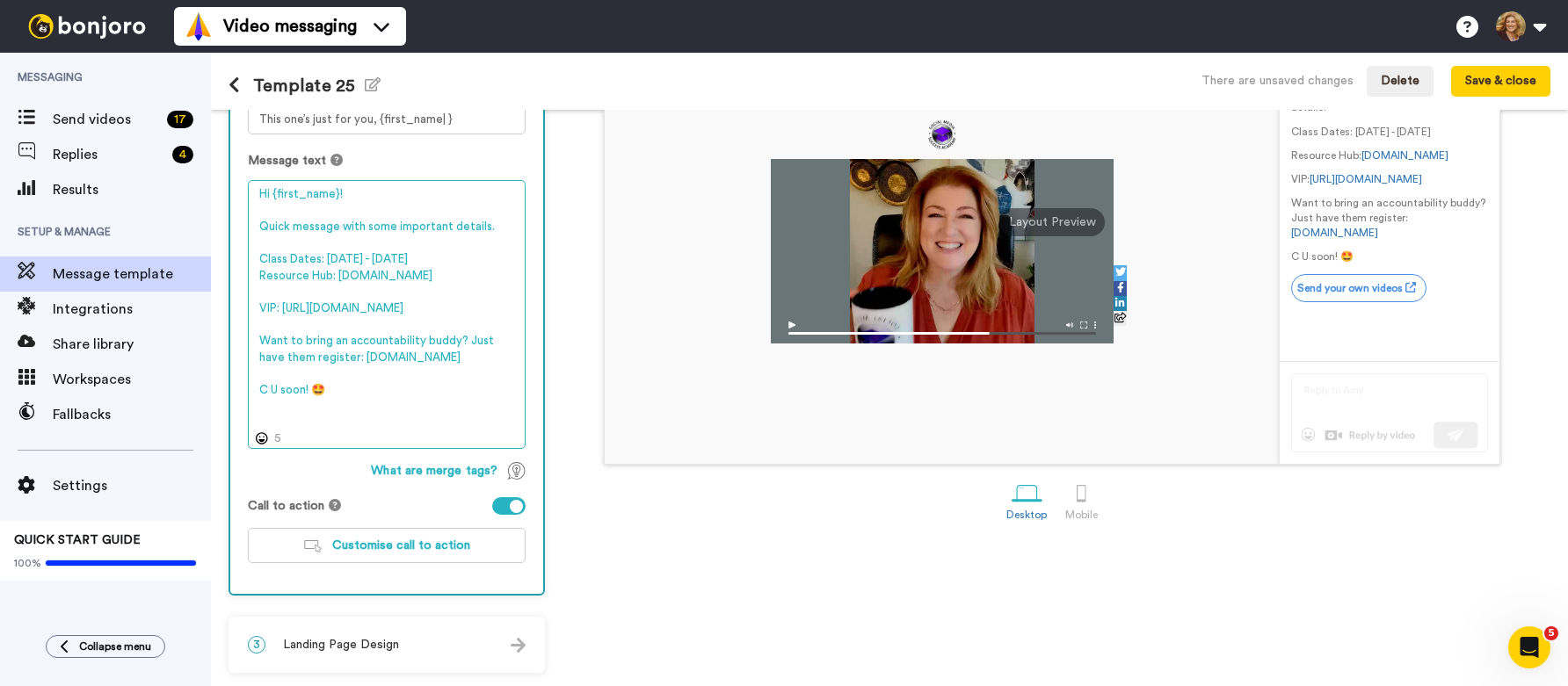
type textarea "Hi {first_name}! Quick message with some important details. Class Dates: July 1…"
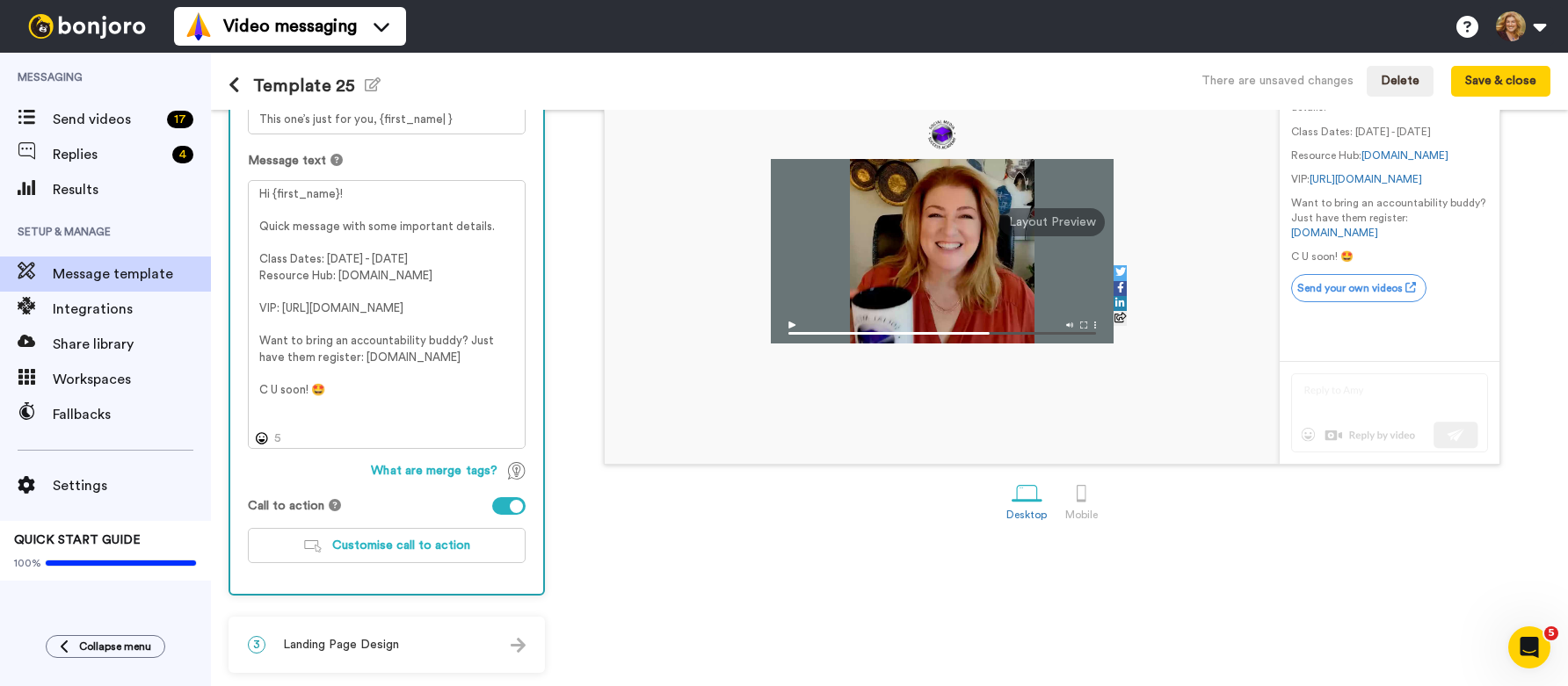
click at [349, 644] on span "Landing Page Design" at bounding box center [341, 645] width 116 height 17
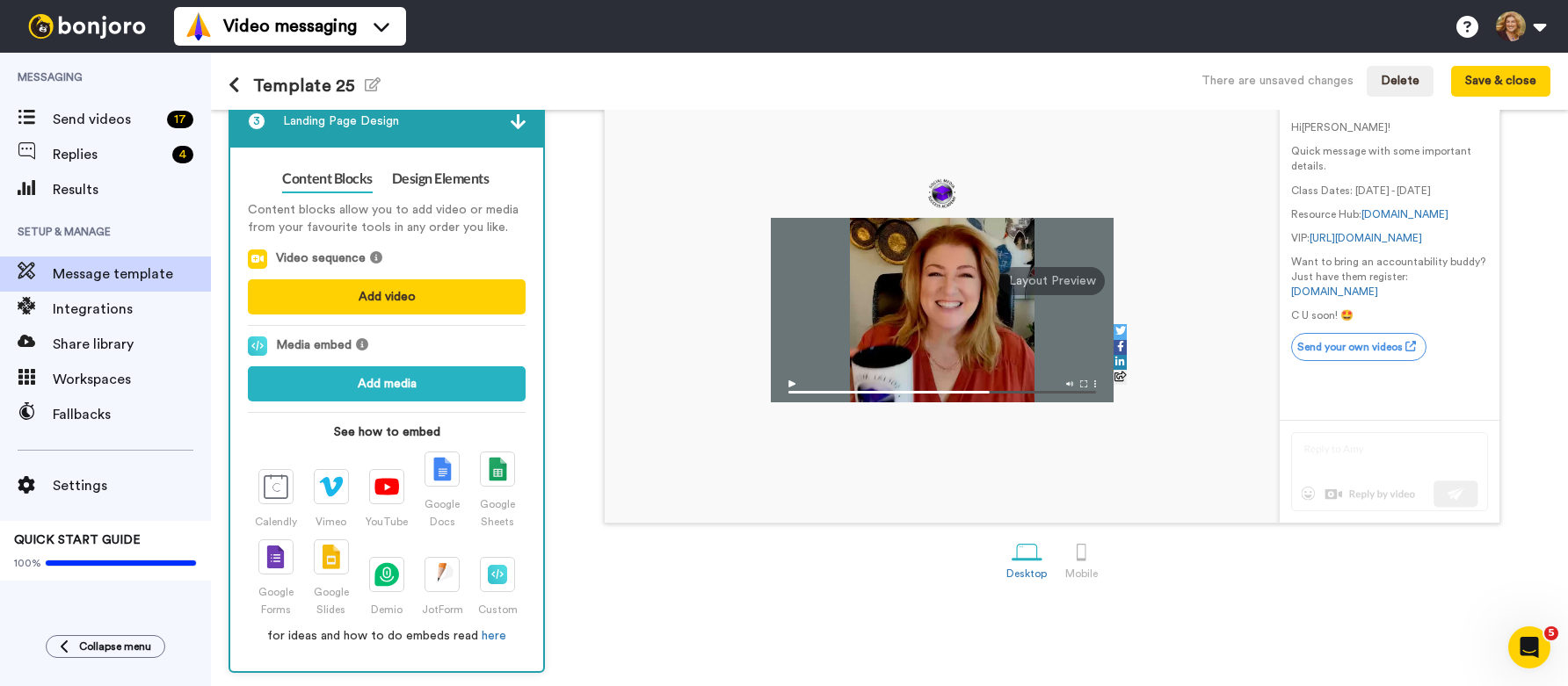
scroll to position [185, 0]
click at [446, 182] on link "Design Elements" at bounding box center [440, 179] width 97 height 28
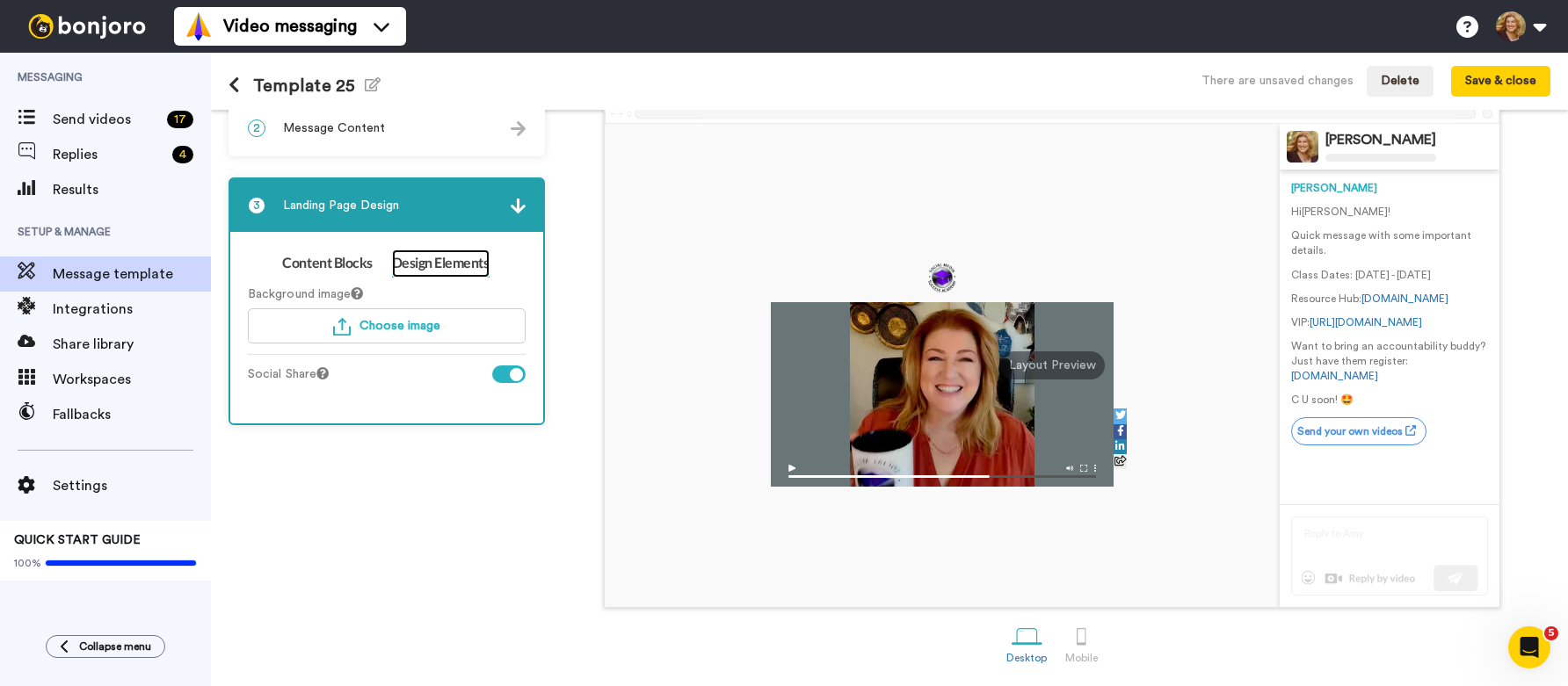
scroll to position [102, 0]
click at [392, 320] on span "Choose image" at bounding box center [400, 326] width 81 height 13
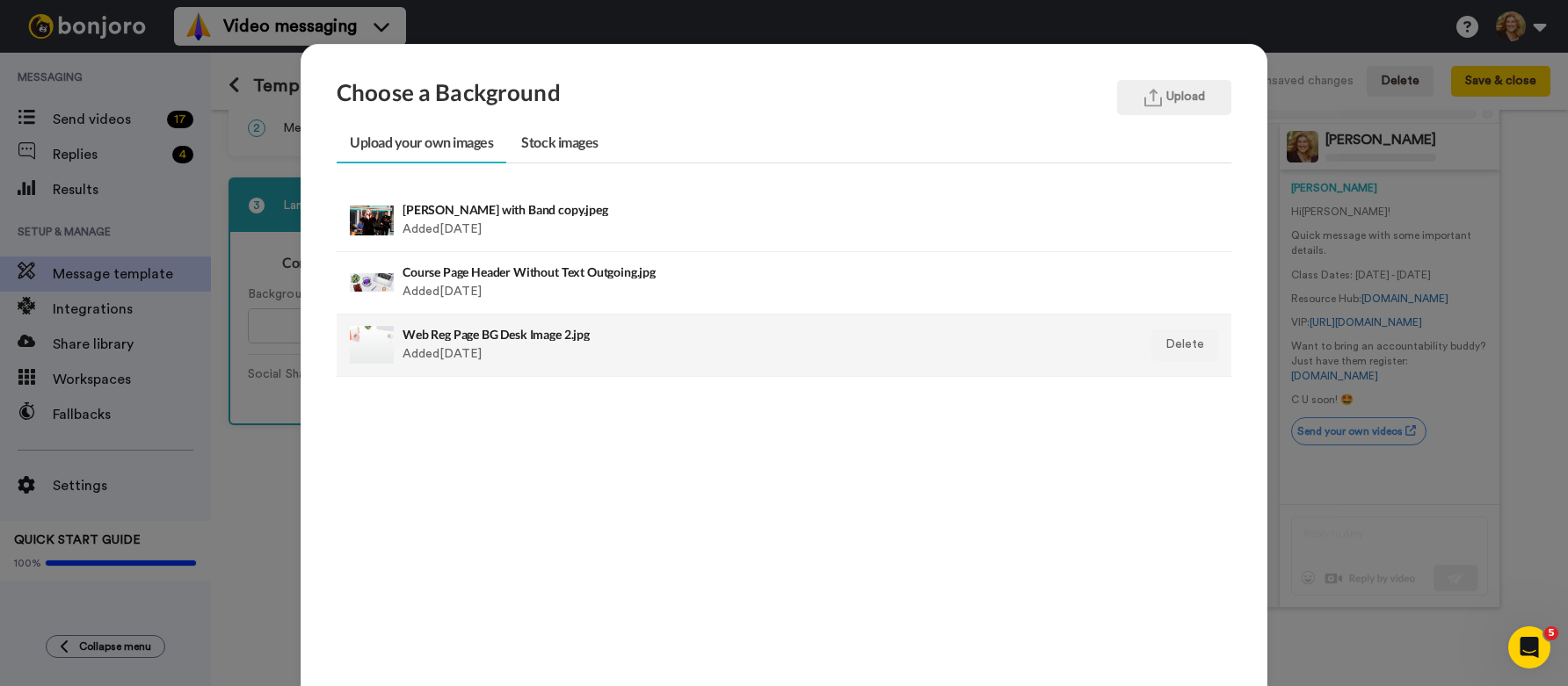
click at [545, 346] on div "Web Reg Page BG Desk Image 2.jpg Added 5 yr. ago" at bounding box center [697, 345] width 591 height 44
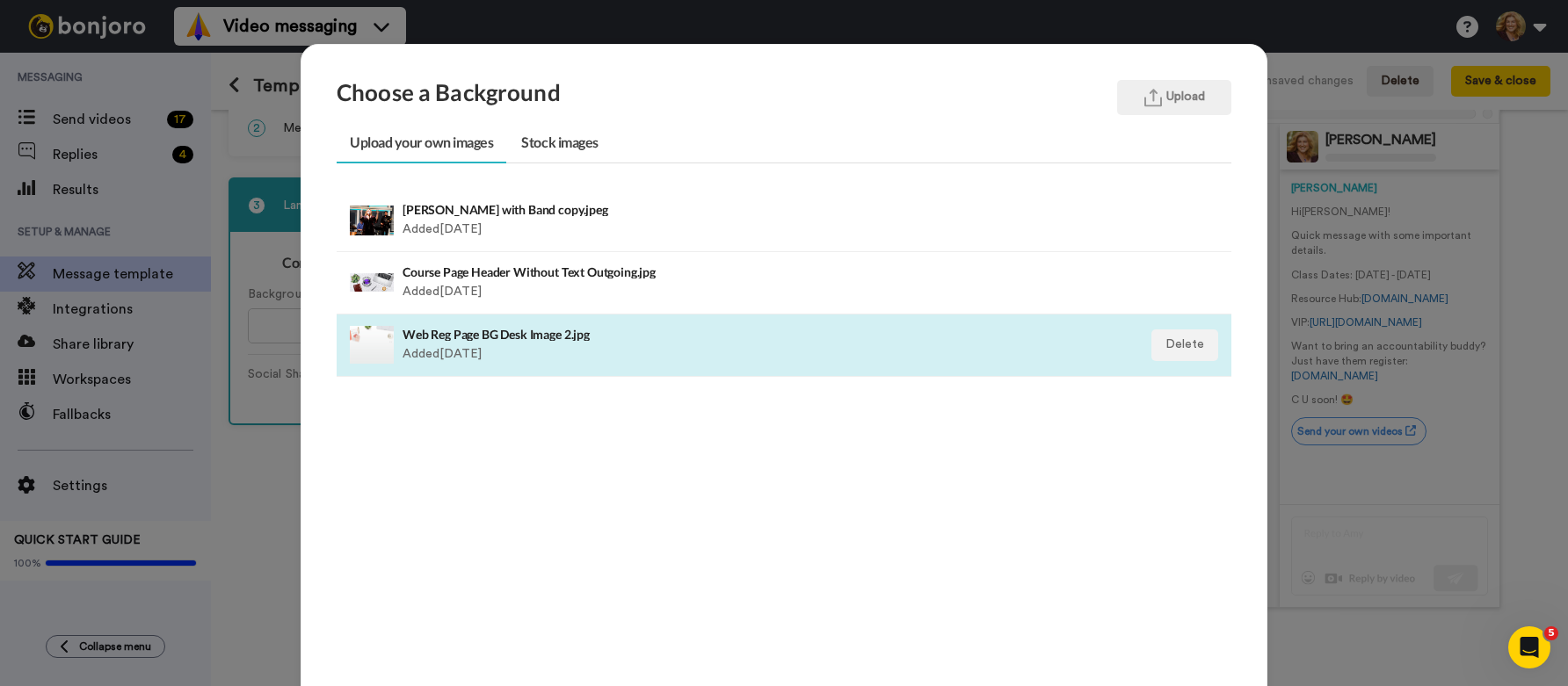
click at [498, 338] on h4 "Web Reg Page BG Desk Image 2.jpg" at bounding box center [697, 335] width 591 height 13
click at [439, 349] on div "Web Reg Page BG Desk Image 2.jpg Added 5 yr. ago" at bounding box center [697, 345] width 591 height 44
click at [421, 420] on ul "Bridget Brady with Band copy.jpeg Added 2 yr. ago Delete Course Page Header Wit…" at bounding box center [784, 431] width 895 height 483
click at [426, 330] on h4 "Web Reg Page BG Desk Image 2.jpg" at bounding box center [697, 335] width 591 height 13
click at [1172, 96] on button "Upload" at bounding box center [1174, 97] width 114 height 36
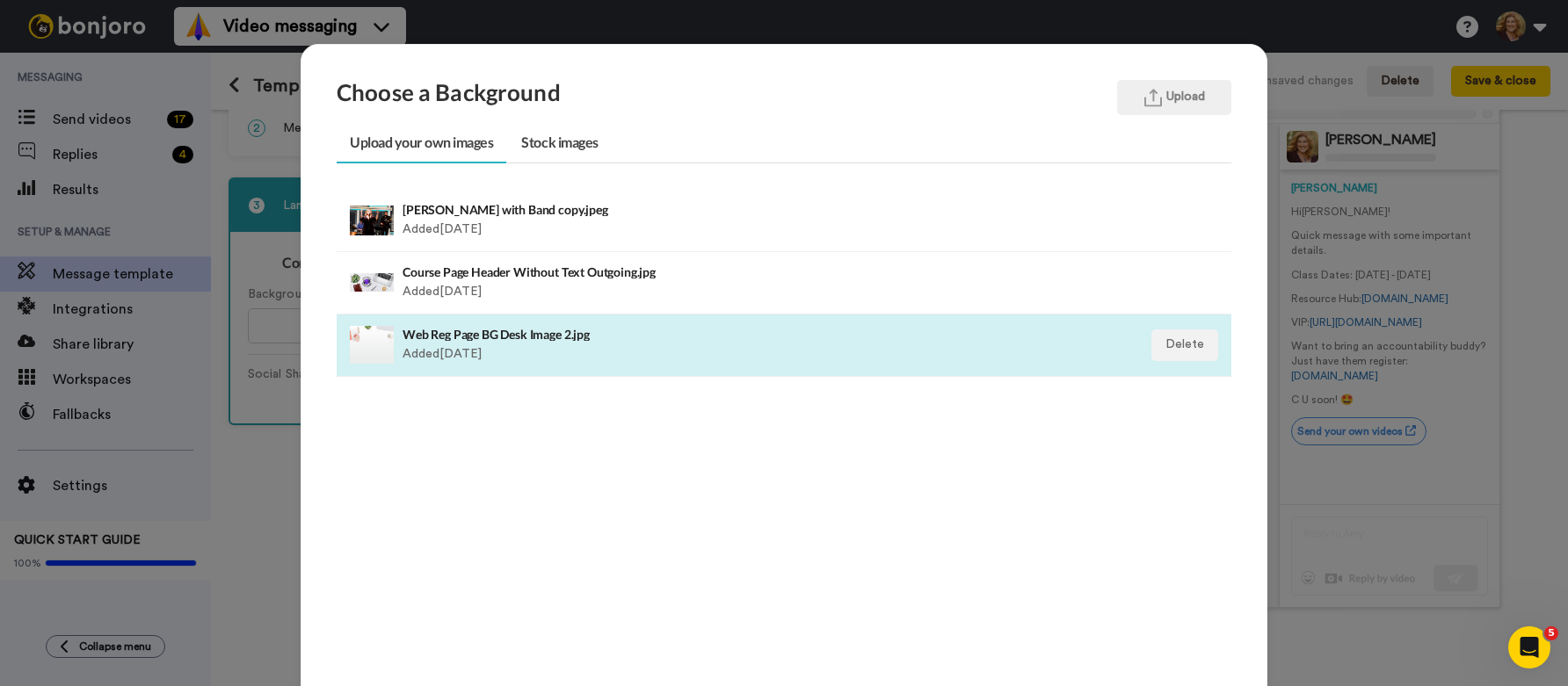
click at [468, 333] on h4 "Web Reg Page BG Desk Image 2.jpg" at bounding box center [697, 335] width 591 height 13
click at [259, 472] on div "Choose a Background Upload Upload your own images Stock images Bridget Brady wi…" at bounding box center [784, 343] width 1568 height 686
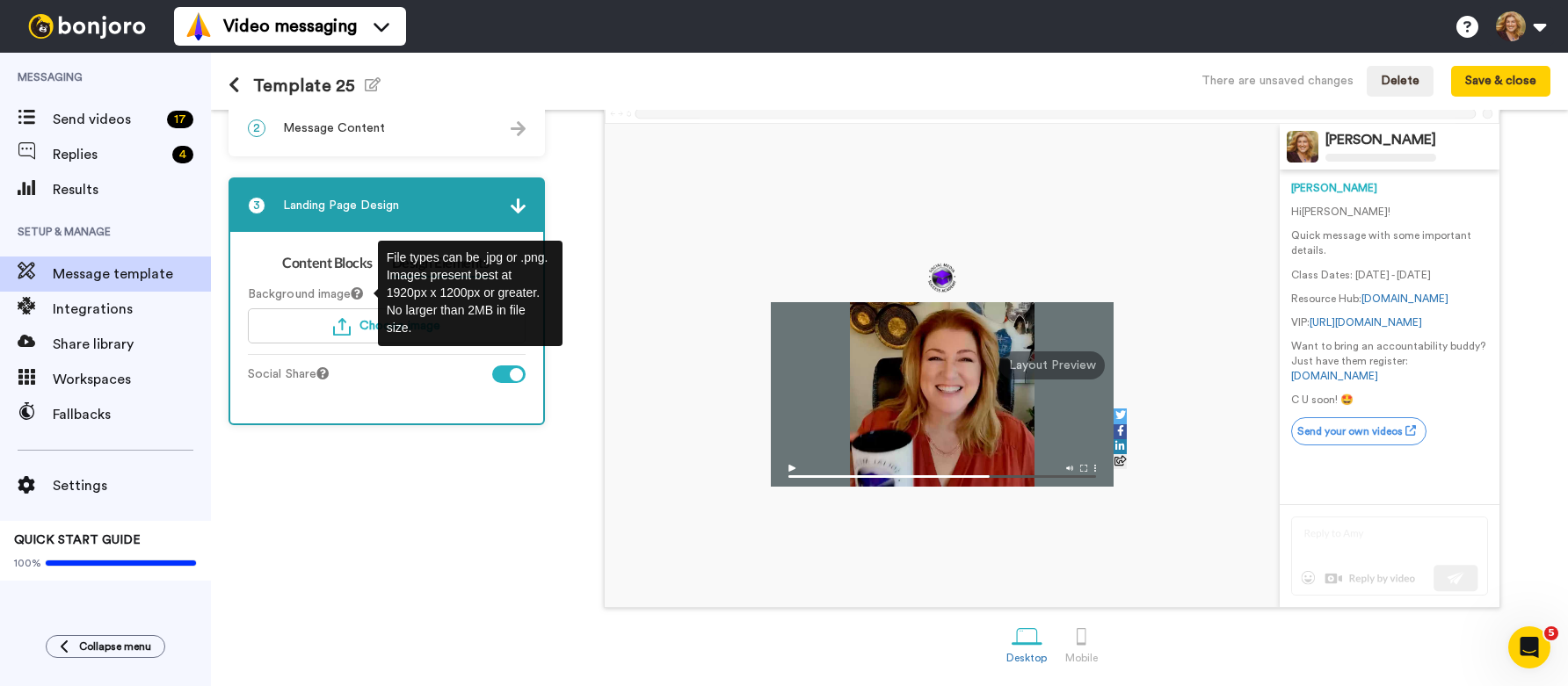
click at [361, 294] on icon at bounding box center [356, 293] width 13 height 13
click at [345, 324] on img "button" at bounding box center [341, 327] width 17 height 17
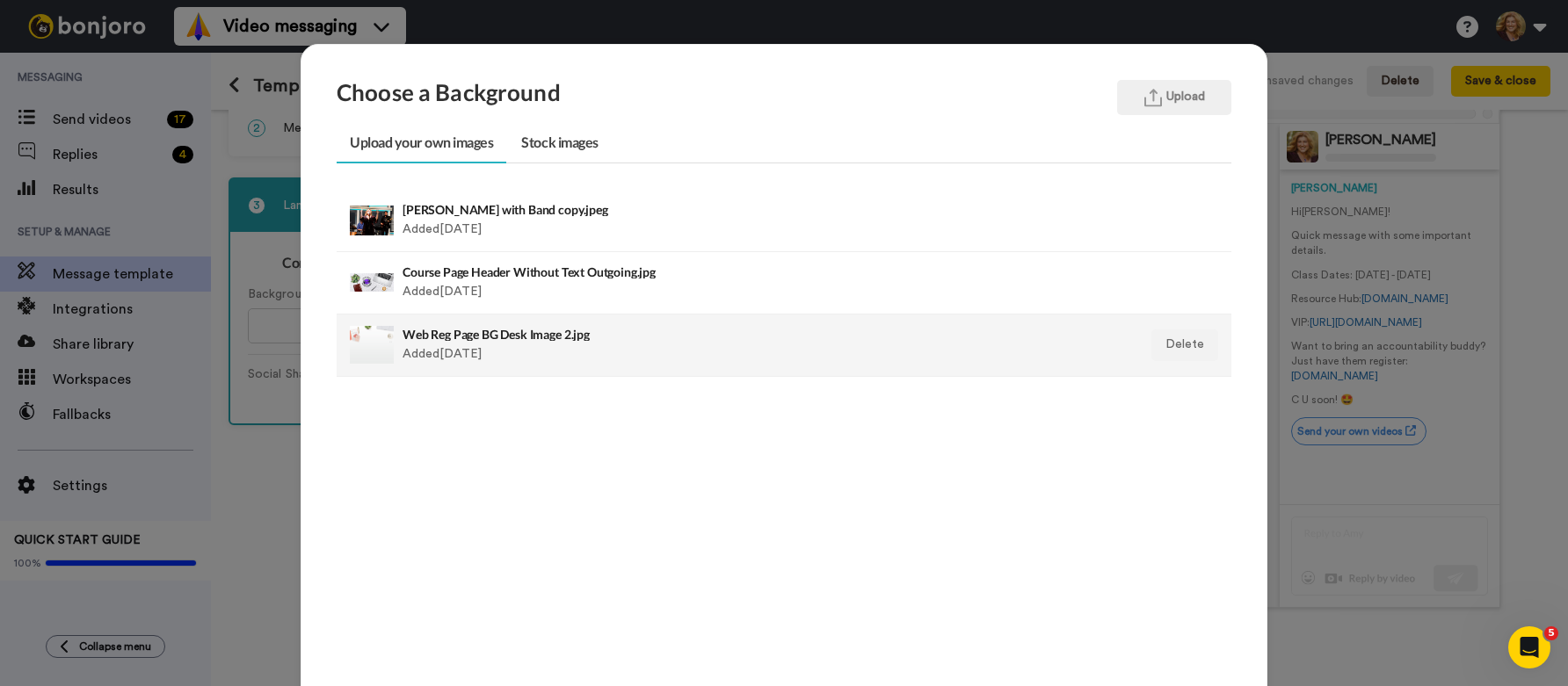
click at [350, 355] on div at bounding box center [372, 345] width 44 height 44
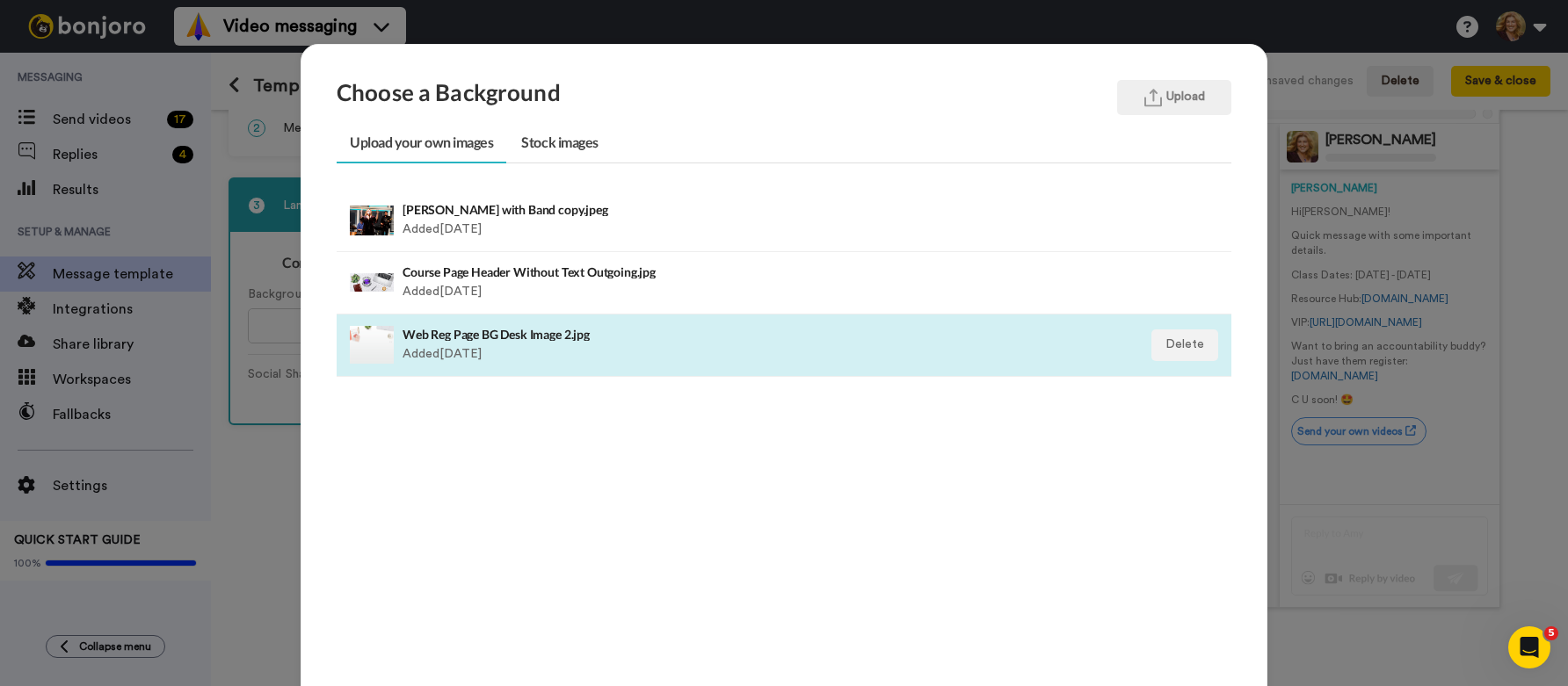
click at [350, 355] on div at bounding box center [372, 345] width 44 height 44
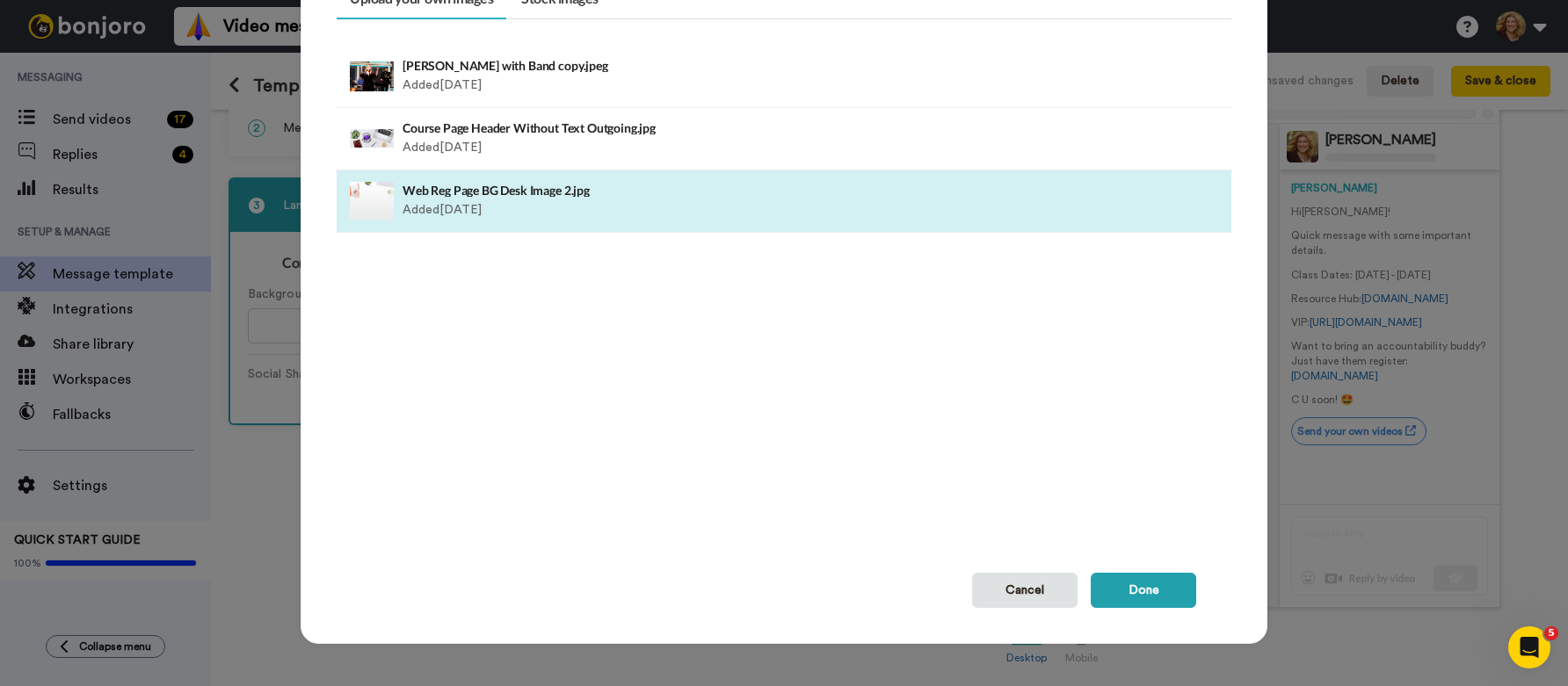
scroll to position [146, 0]
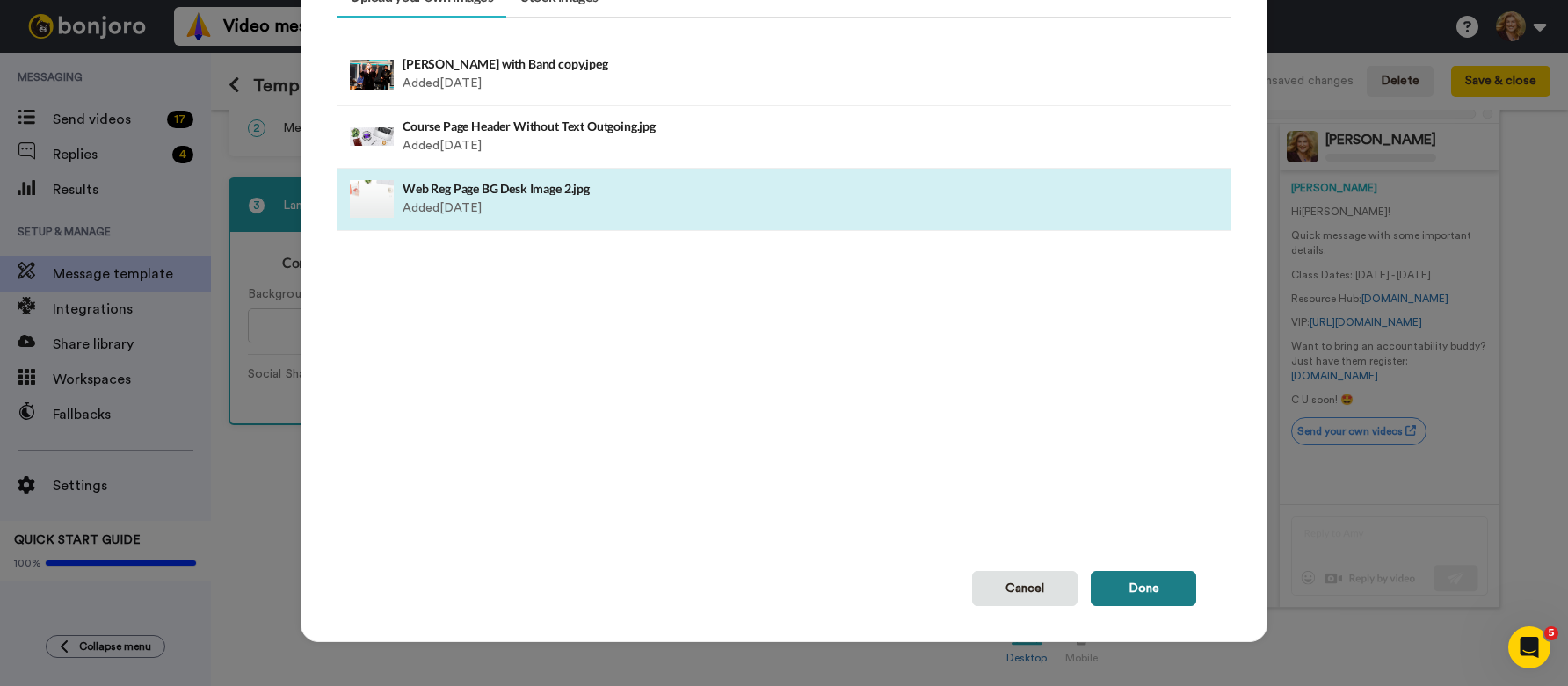
click at [1136, 585] on button "Done" at bounding box center [1144, 589] width 106 height 36
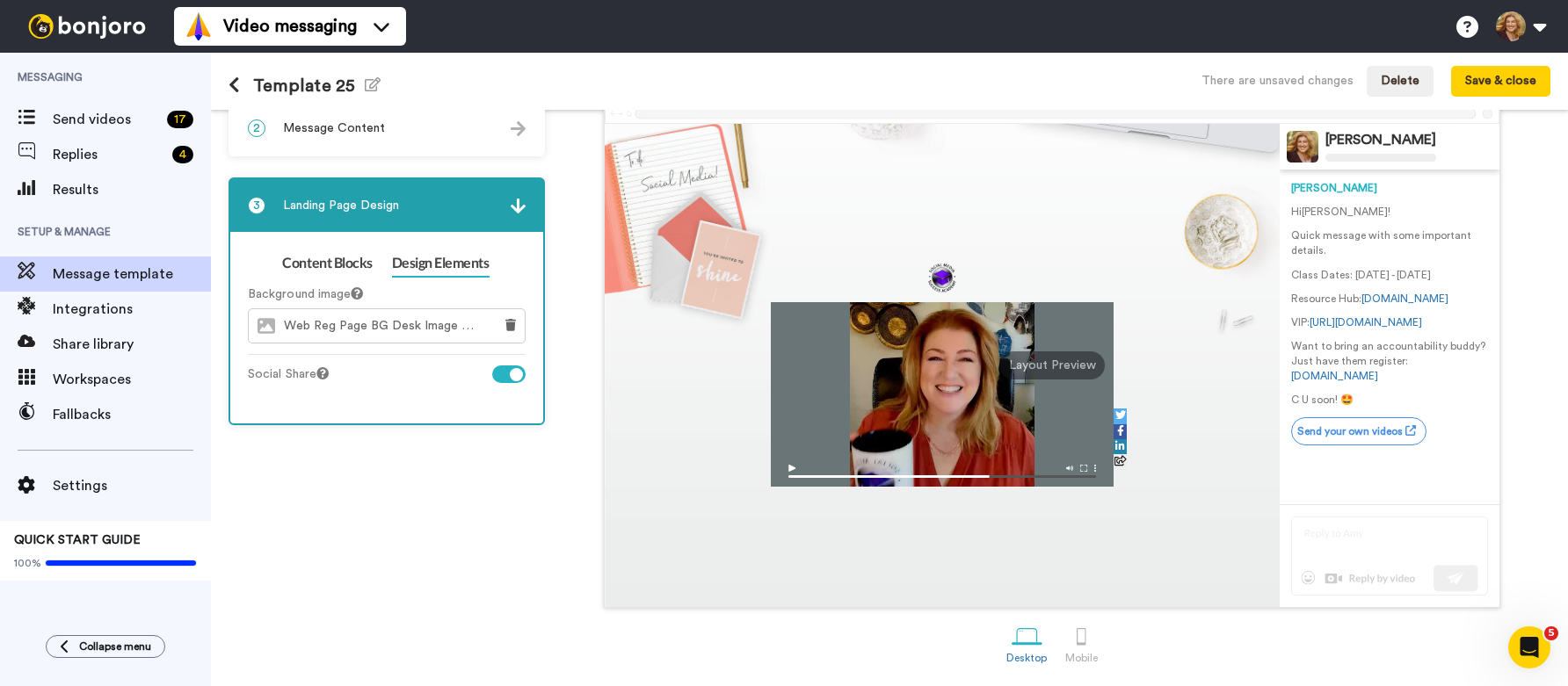
click at [505, 372] on div at bounding box center [509, 374] width 34 height 17
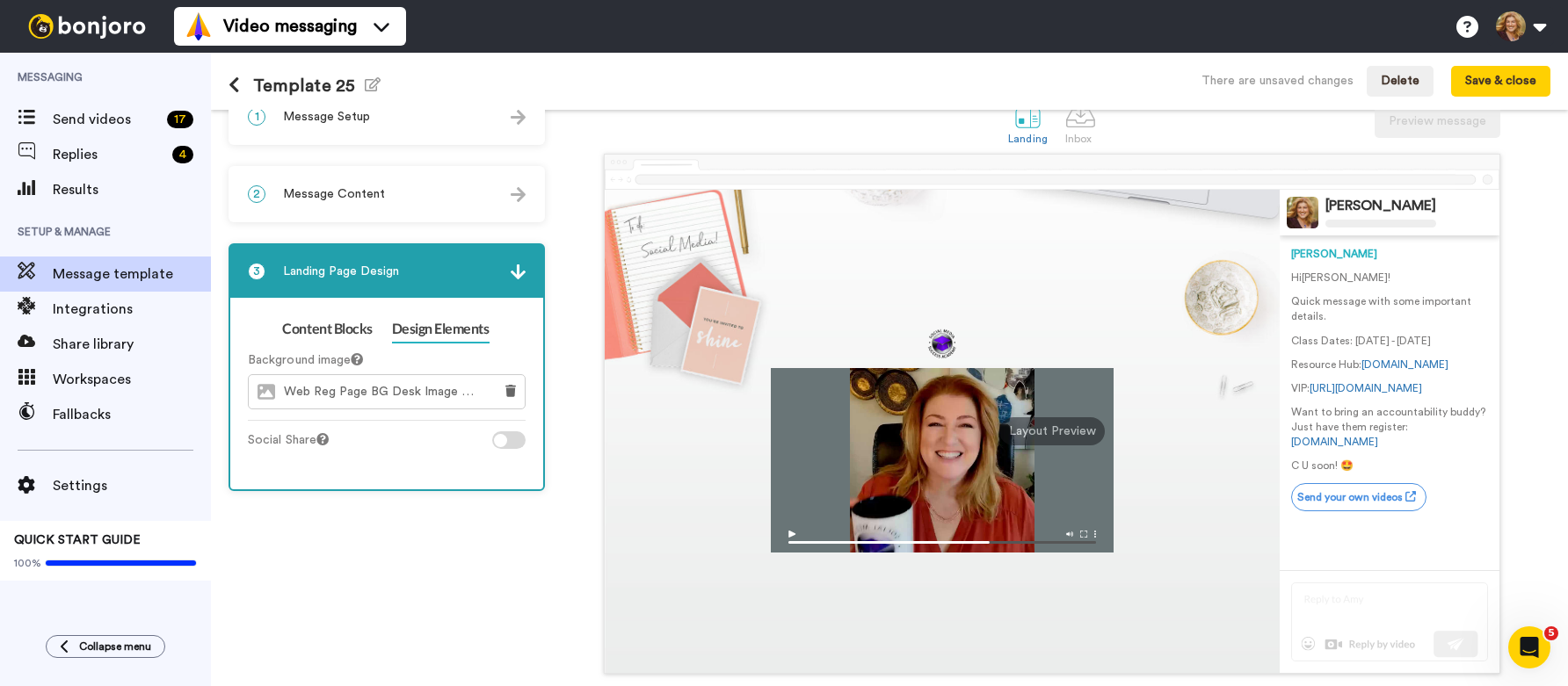
scroll to position [0, 0]
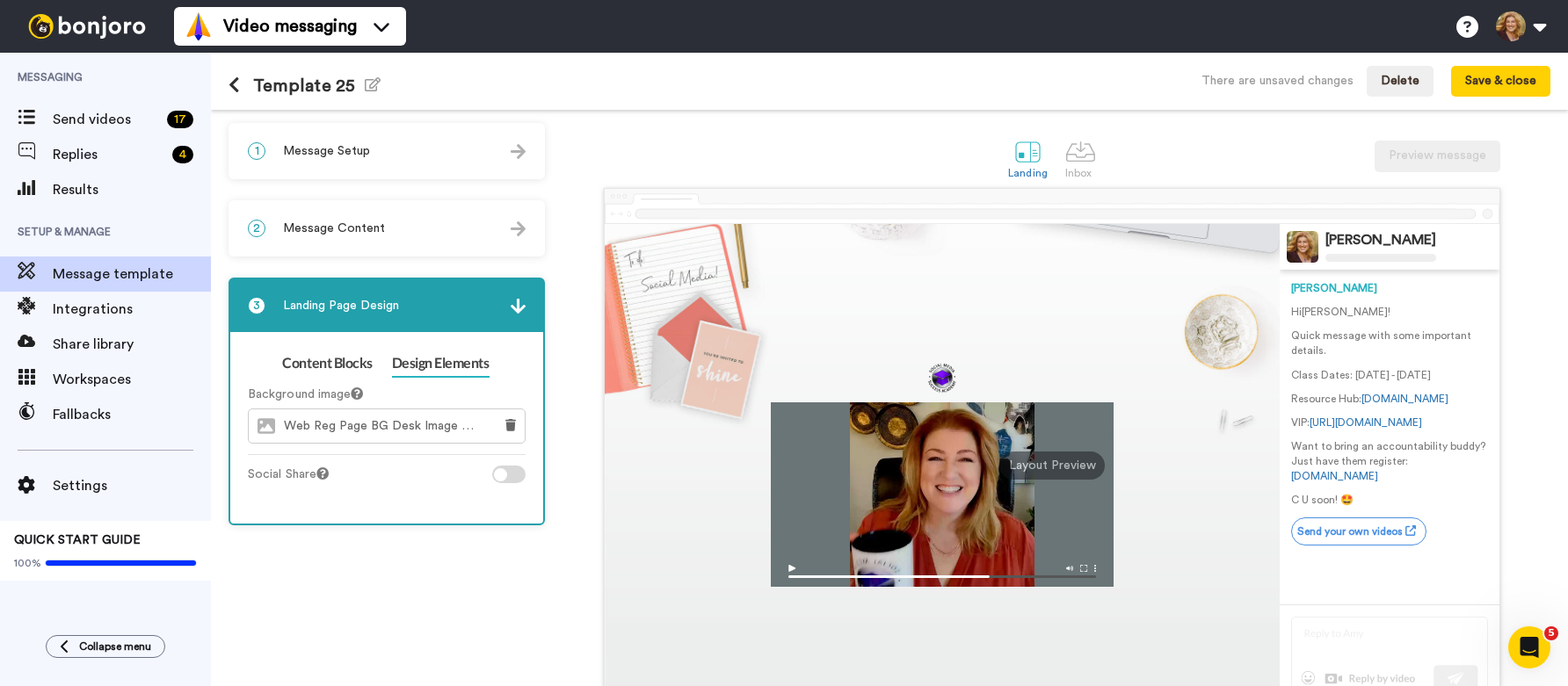
click at [369, 227] on span "Message Content" at bounding box center [334, 228] width 102 height 17
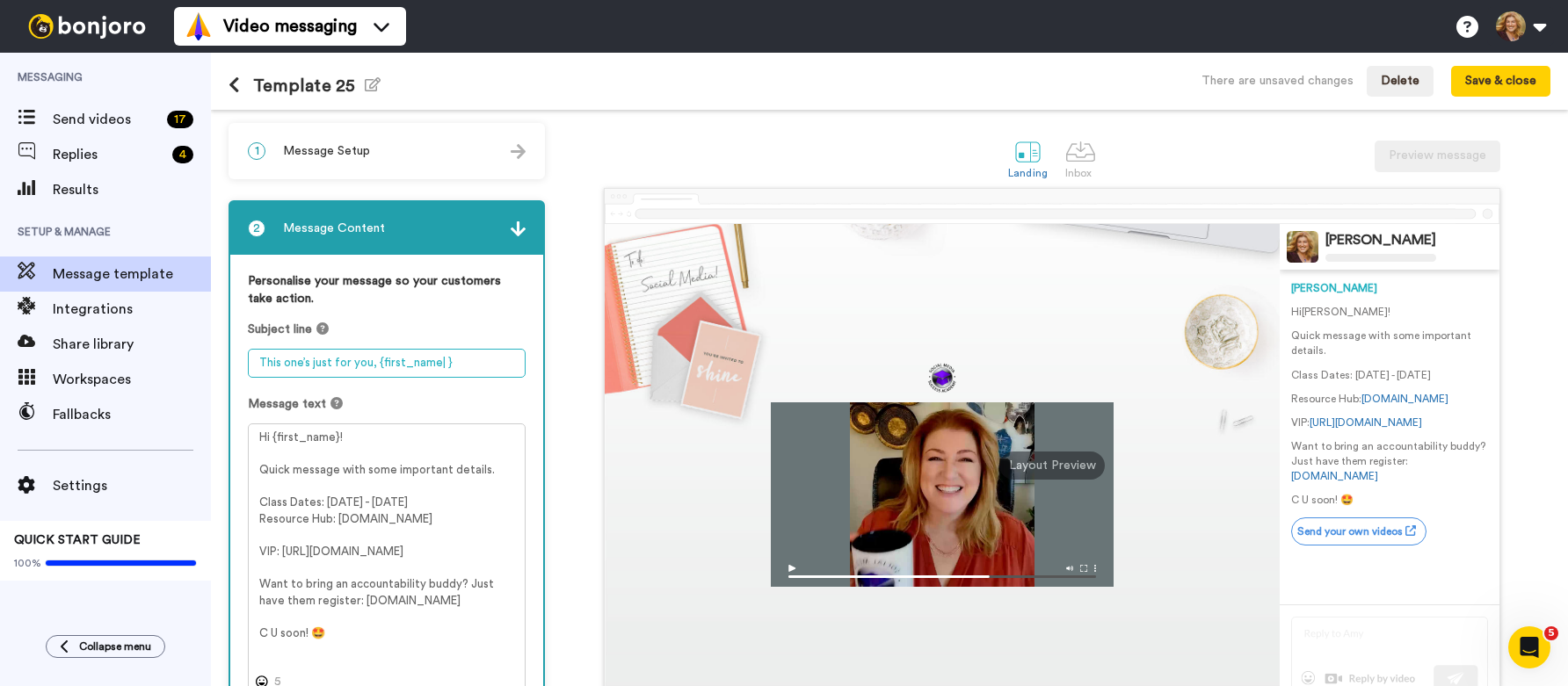
click at [376, 368] on textarea "This one’s just for you, {first_name| }" at bounding box center [387, 364] width 278 height 29
click at [376, 363] on textarea "This one’s just for you, {first_name| }" at bounding box center [387, 364] width 278 height 29
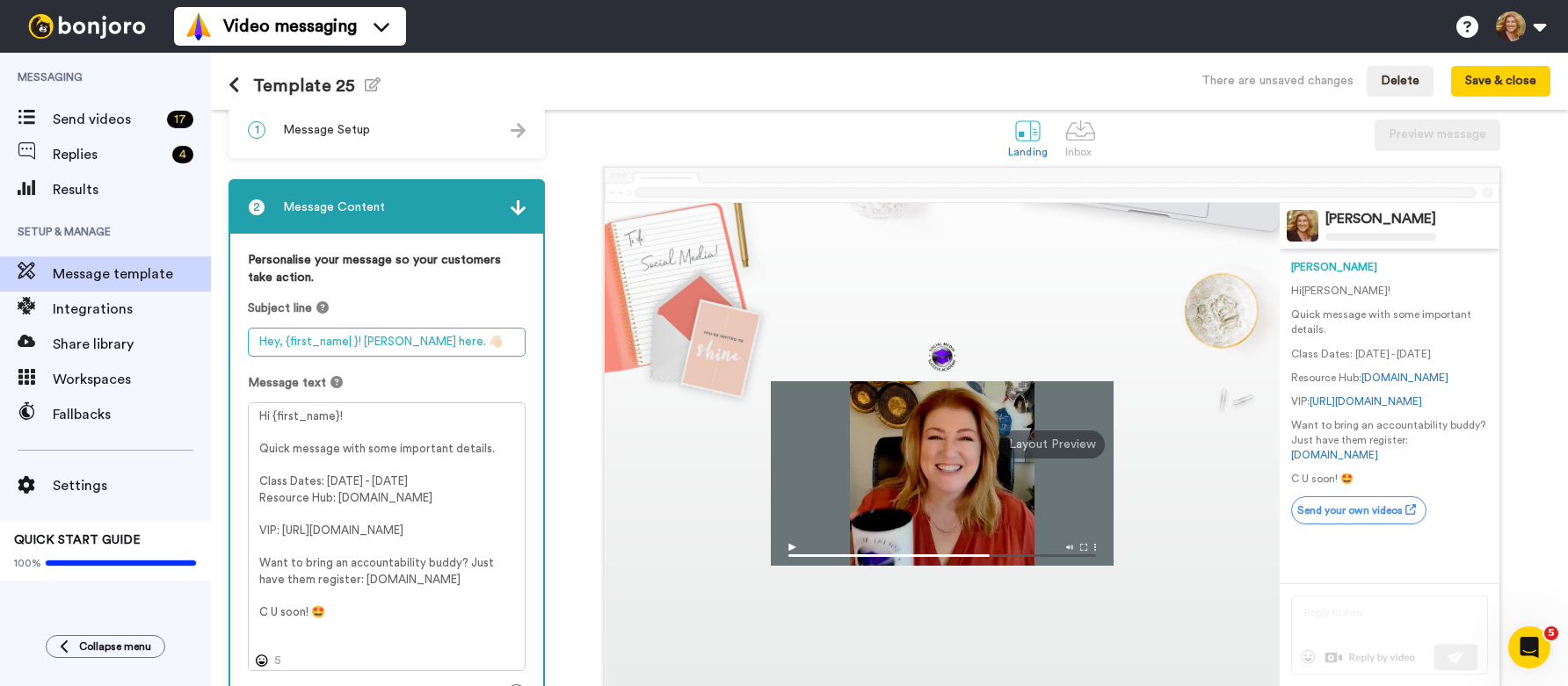
scroll to position [46, 0]
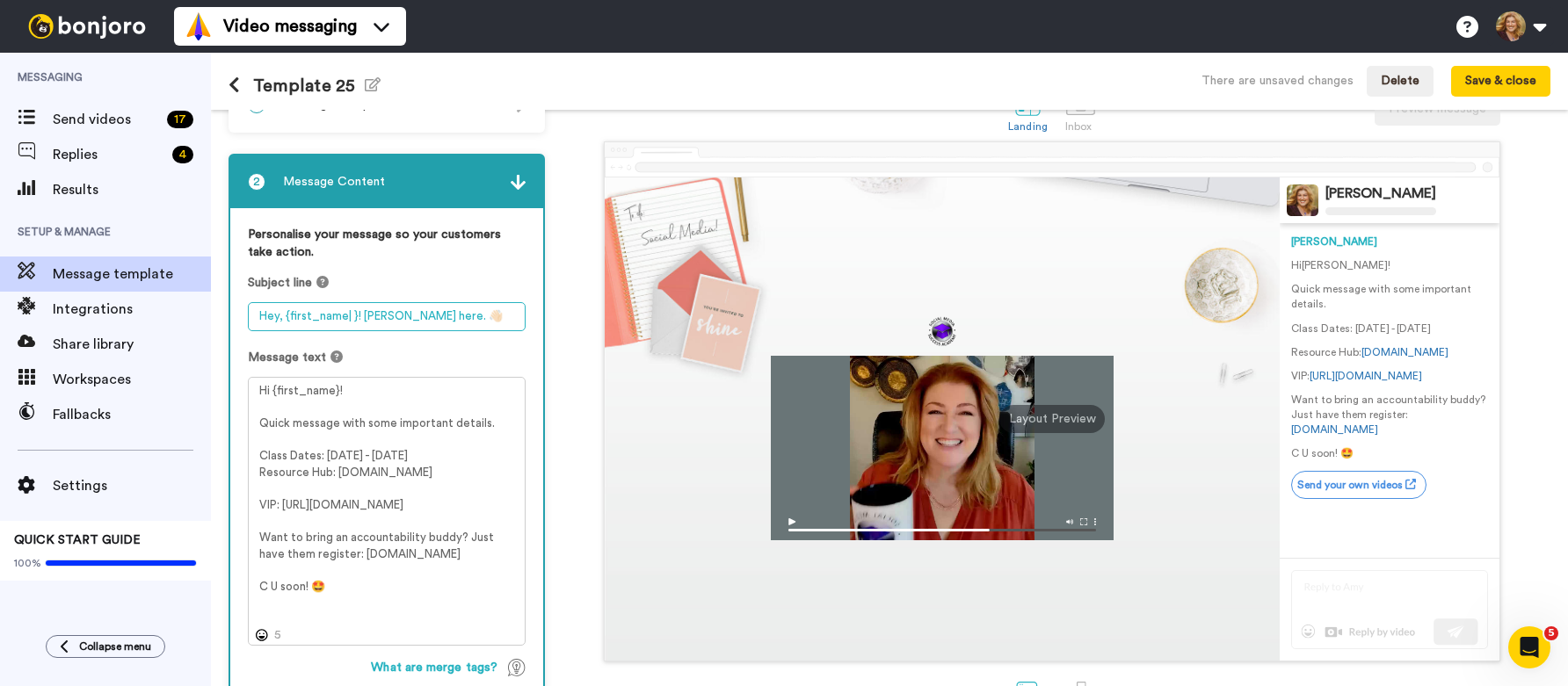
type textarea "Hey, {first_name| }! Bridget Brady here. 👋🏻"
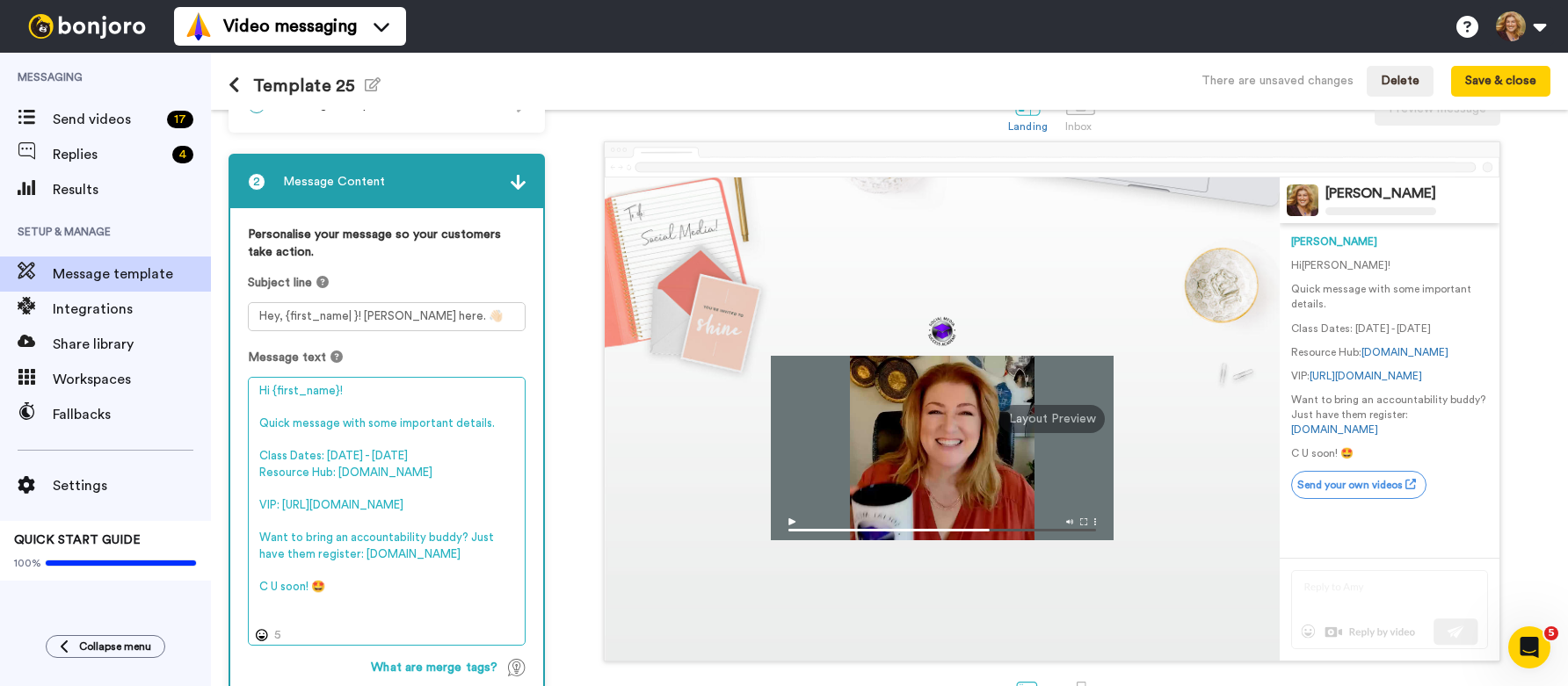
click at [290, 460] on textarea "Hi {first_name}! Quick message with some important details. Class Dates: July 1…" at bounding box center [387, 512] width 278 height 269
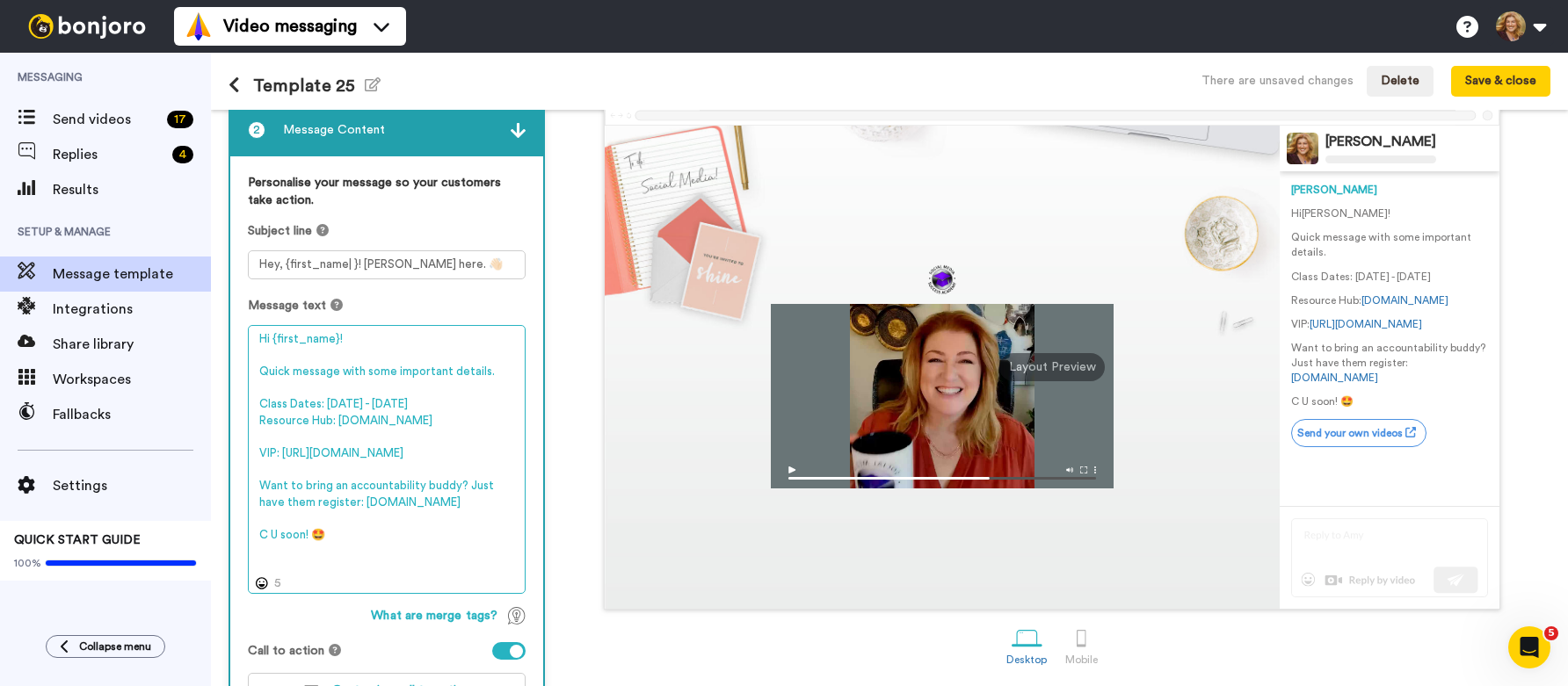
scroll to position [103, 0]
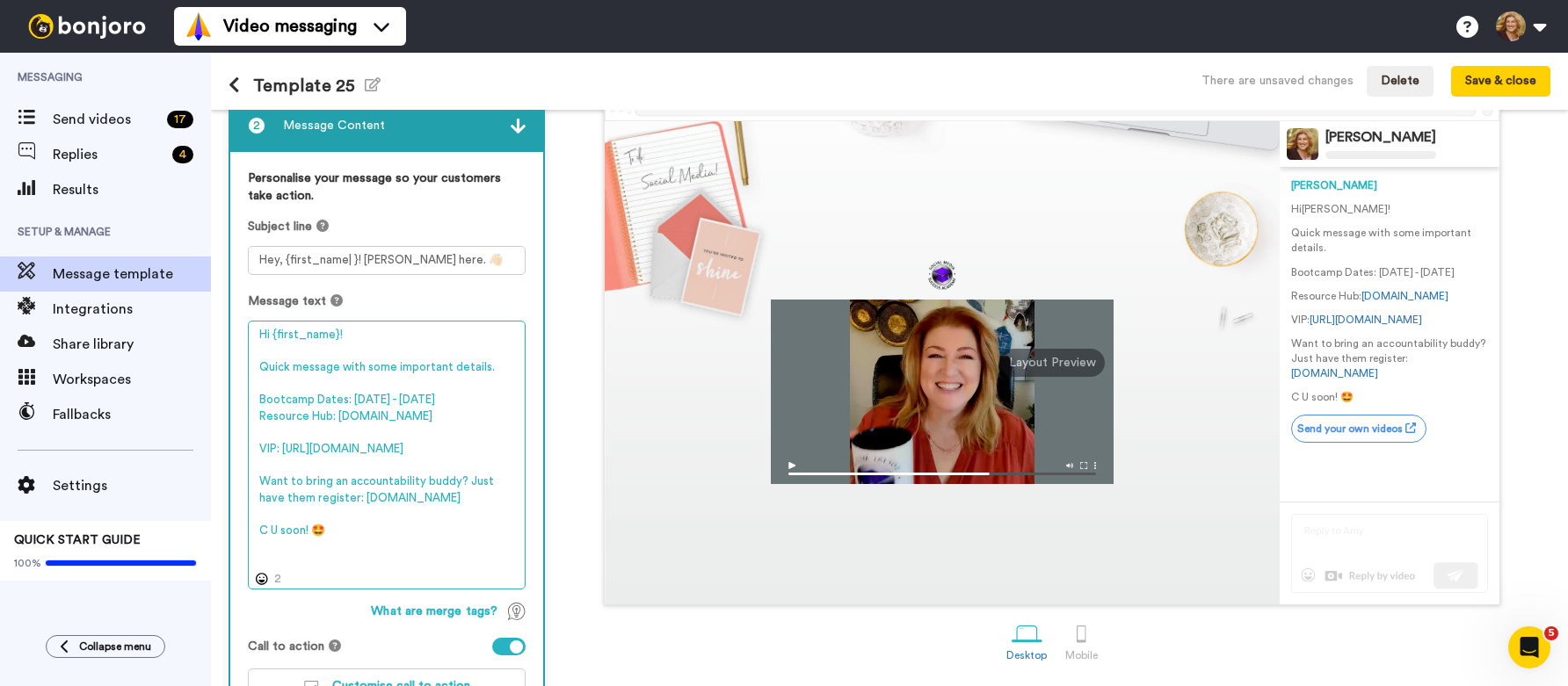
click at [419, 394] on textarea "Hi {first_name}! Quick message with some important details. Bootcamp Dates: Jul…" at bounding box center [387, 455] width 278 height 269
drag, startPoint x: 310, startPoint y: 485, endPoint x: 256, endPoint y: 471, distance: 55.8
click at [256, 471] on textarea "Hi {first_name}! Quick message with some important details. Bootcamp Dates: Oct…" at bounding box center [387, 455] width 278 height 269
paste textarea "abcvip.ampupmybiz.com/abc"
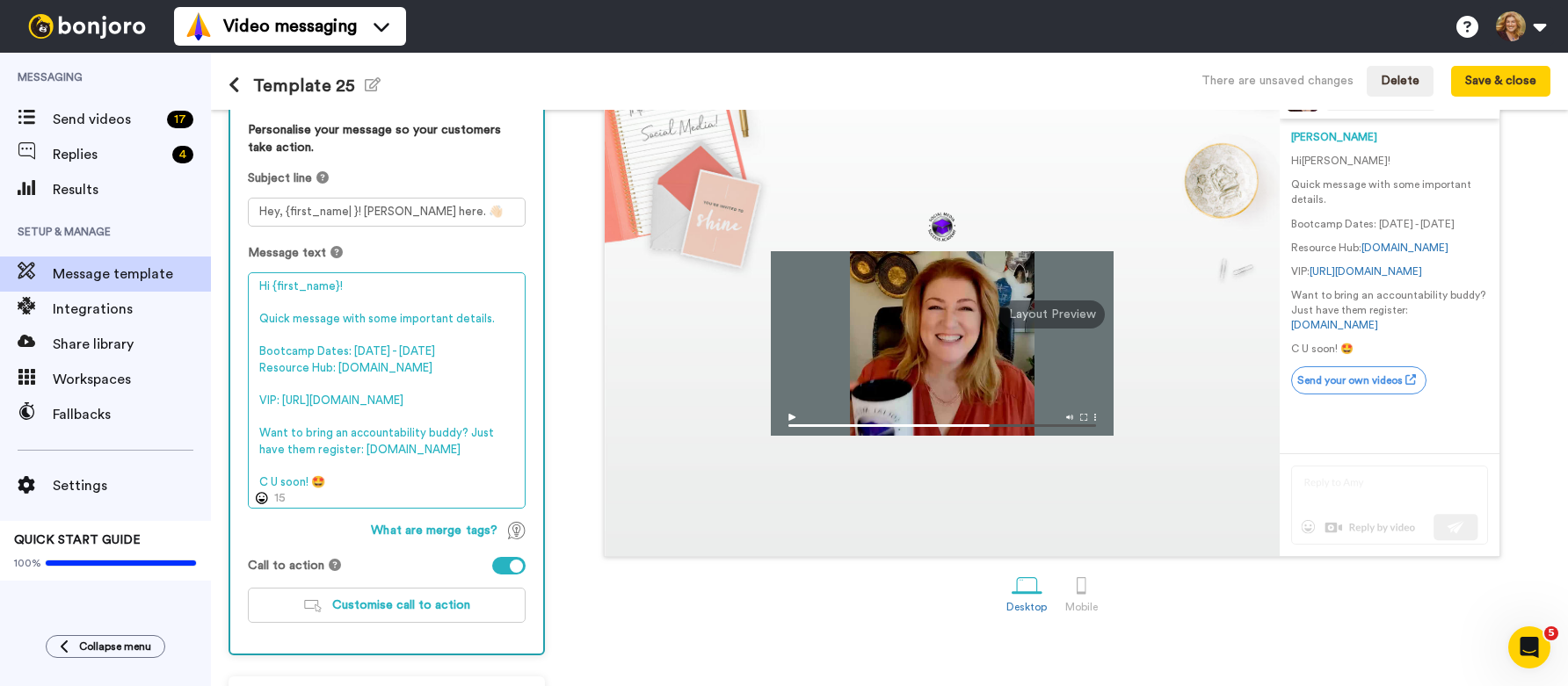
scroll to position [153, 0]
click at [392, 452] on textarea "Hi {first_name}! Quick message with some important details. Bootcamp Dates: Oct…" at bounding box center [387, 389] width 278 height 237
type textarea "Hi {first_name}! Quick message with some important details. Bootcamp Dates: Oct…"
